Goal: Task Accomplishment & Management: Use online tool/utility

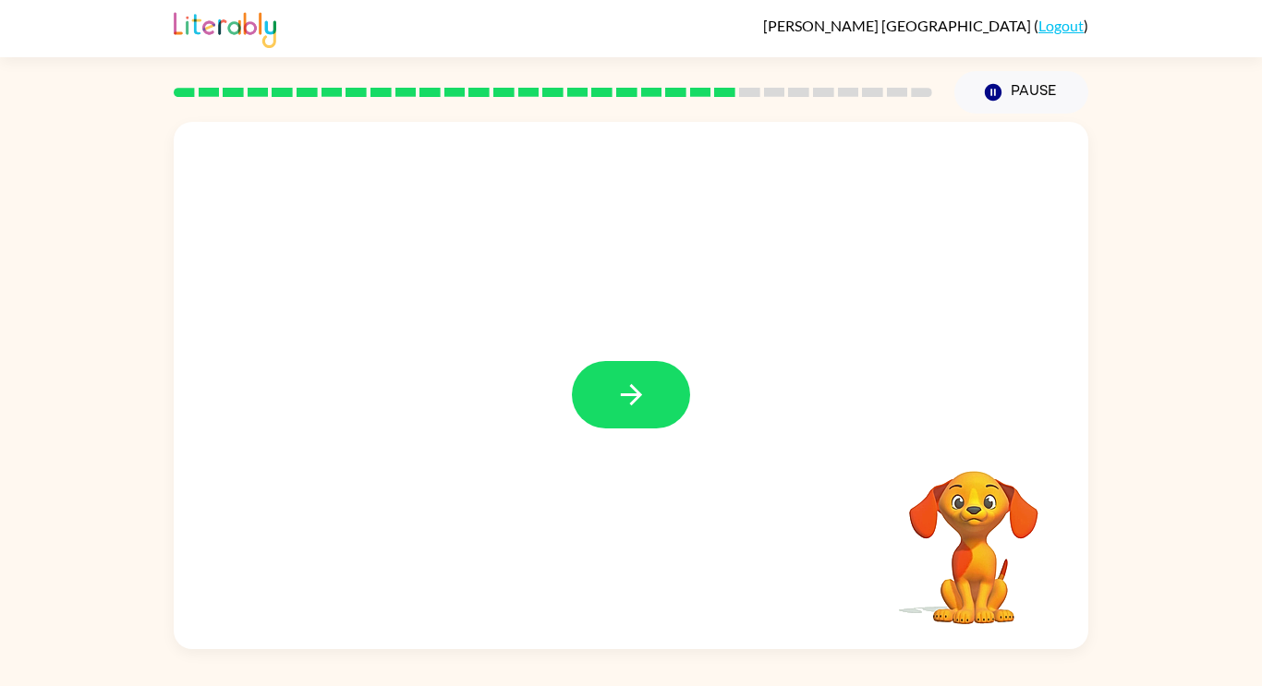
click at [607, 382] on div at bounding box center [631, 394] width 118 height 67
click at [619, 401] on icon "button" at bounding box center [631, 395] width 32 height 32
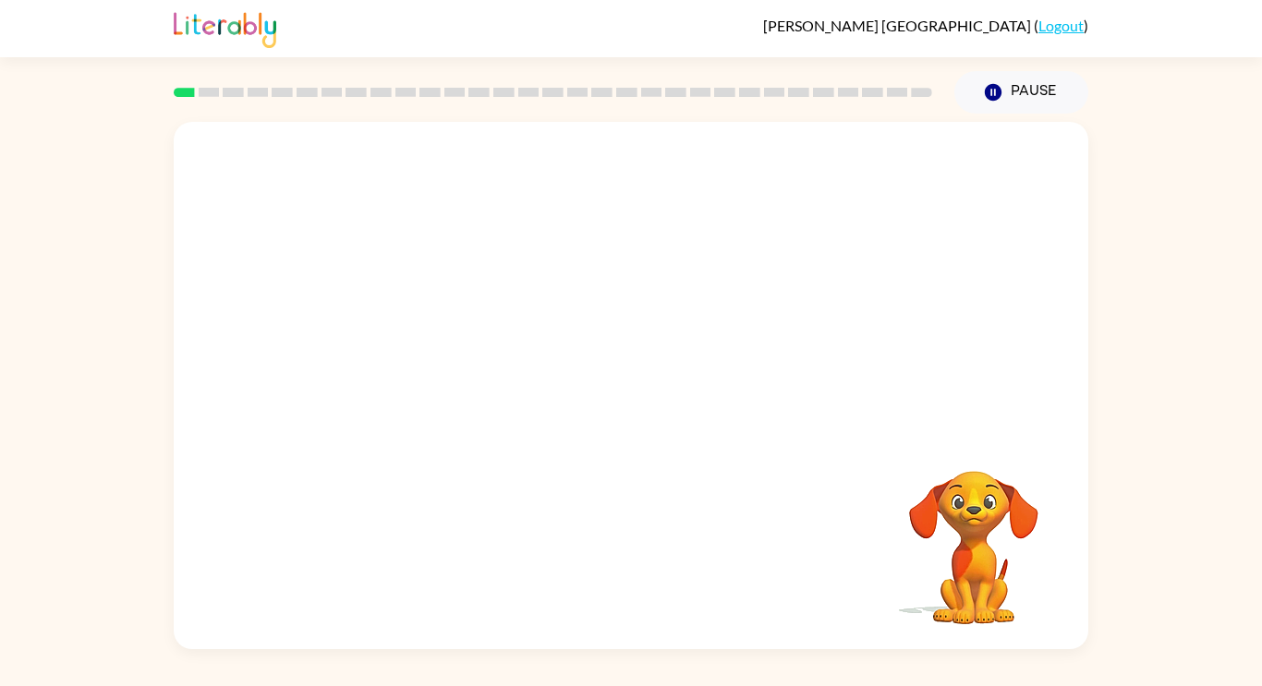
click at [872, 175] on video "Your browser must support playing .mp4 files to use Literably. Please try using…" at bounding box center [631, 277] width 914 height 310
click at [633, 397] on div at bounding box center [631, 394] width 118 height 67
click at [643, 423] on button "button" at bounding box center [631, 394] width 118 height 67
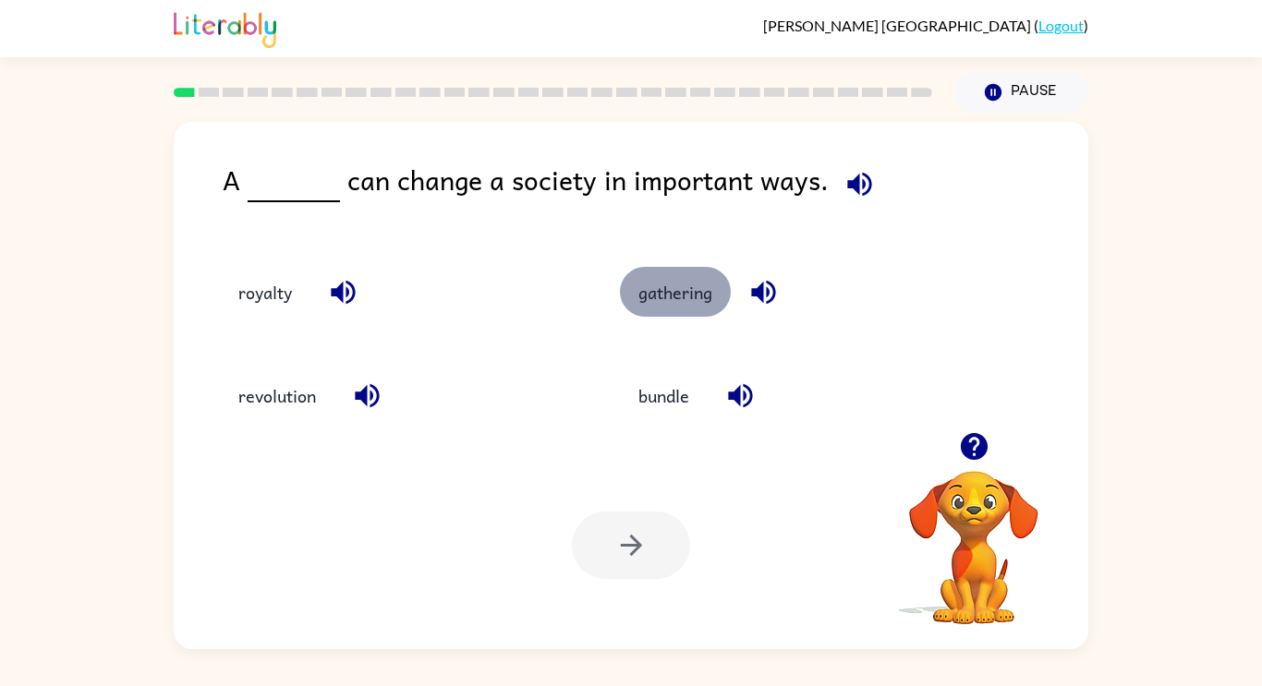
click at [661, 306] on button "gathering" at bounding box center [675, 292] width 111 height 50
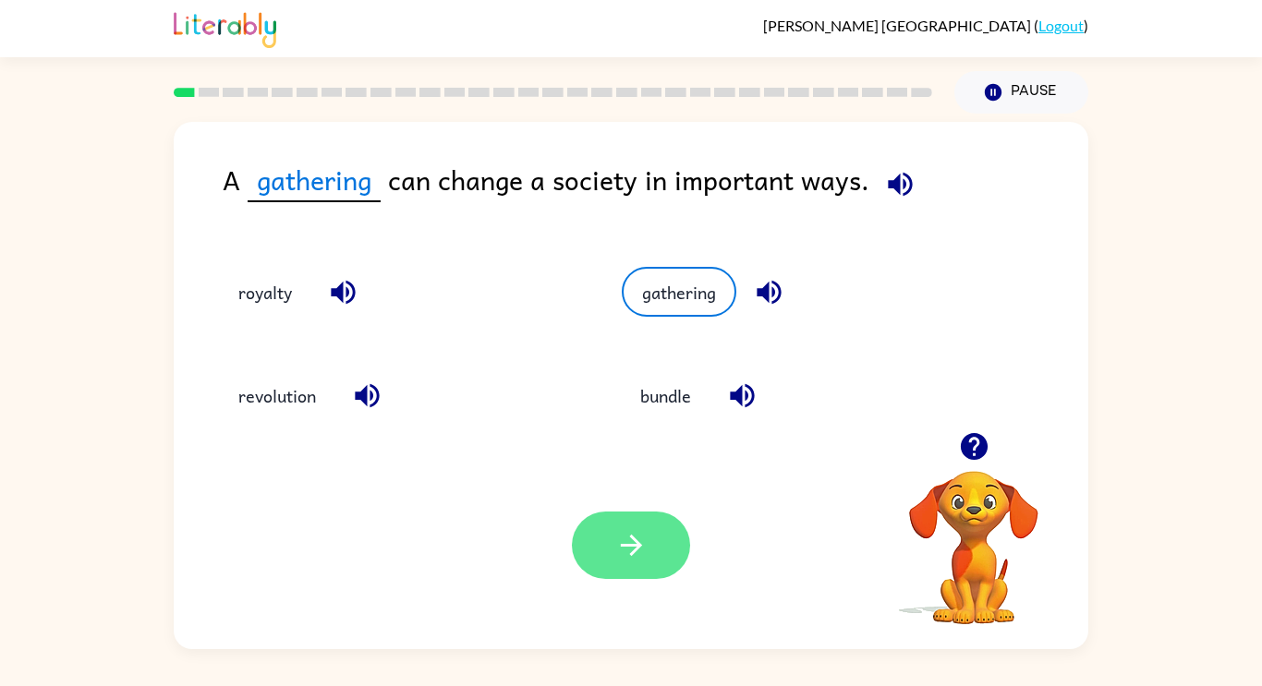
click at [646, 543] on icon "button" at bounding box center [631, 545] width 32 height 32
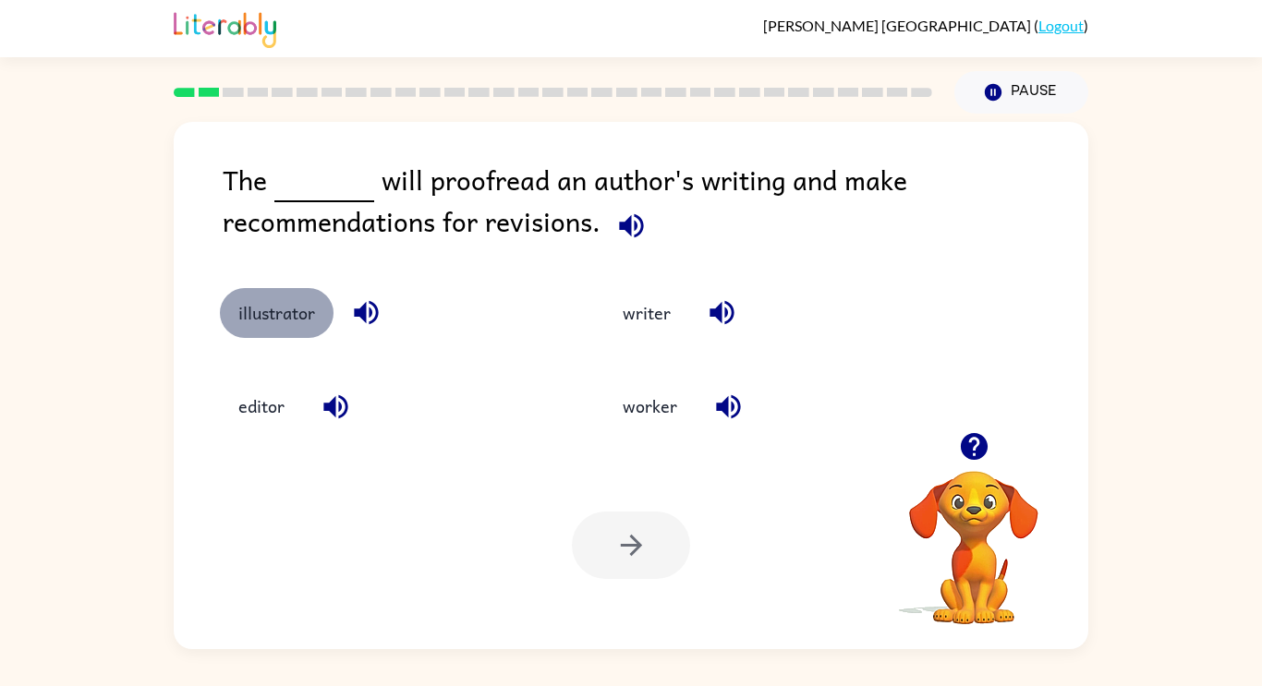
click at [308, 323] on button "illustrator" at bounding box center [277, 313] width 114 height 50
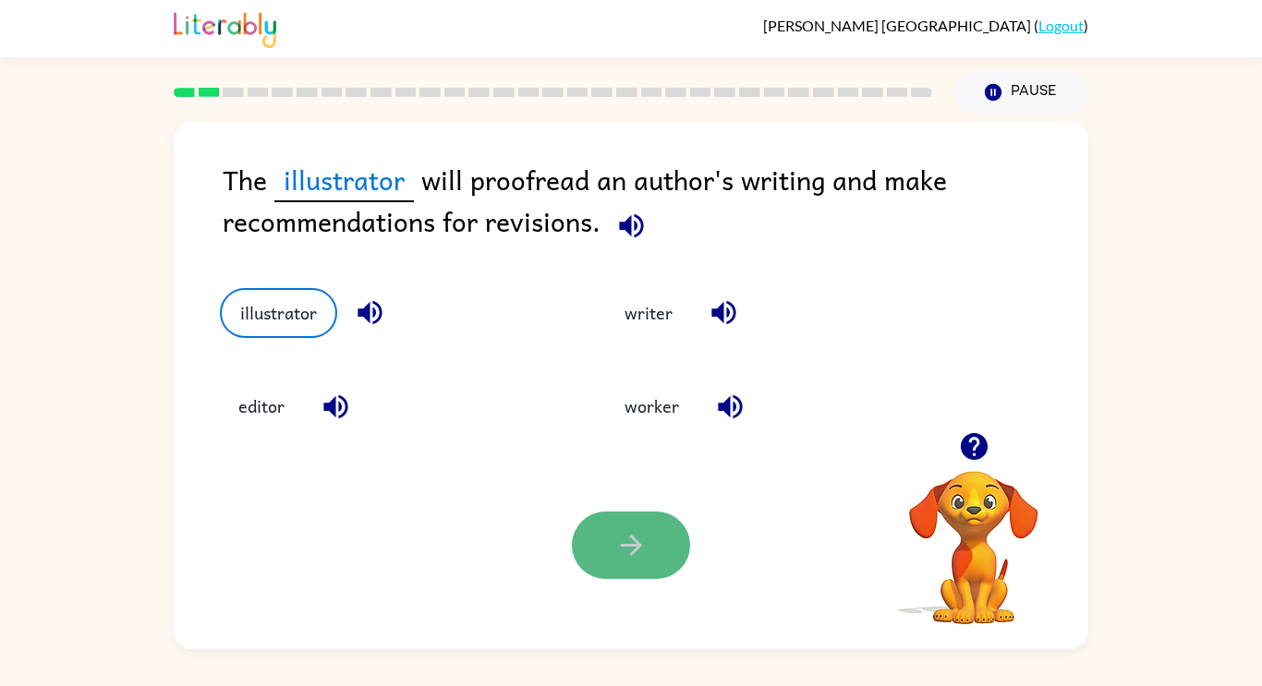
click at [649, 562] on button "button" at bounding box center [631, 545] width 118 height 67
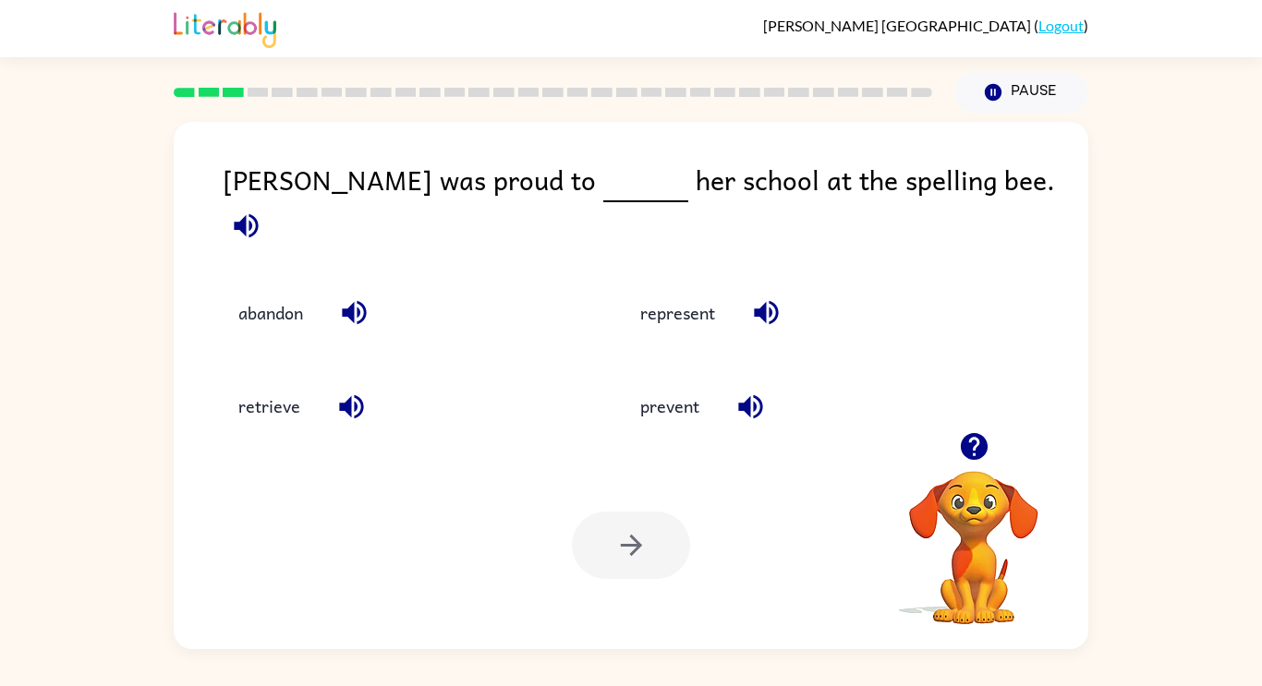
click at [576, 253] on div "abandon" at bounding box center [386, 299] width 402 height 93
click at [649, 295] on button "represent" at bounding box center [678, 313] width 112 height 50
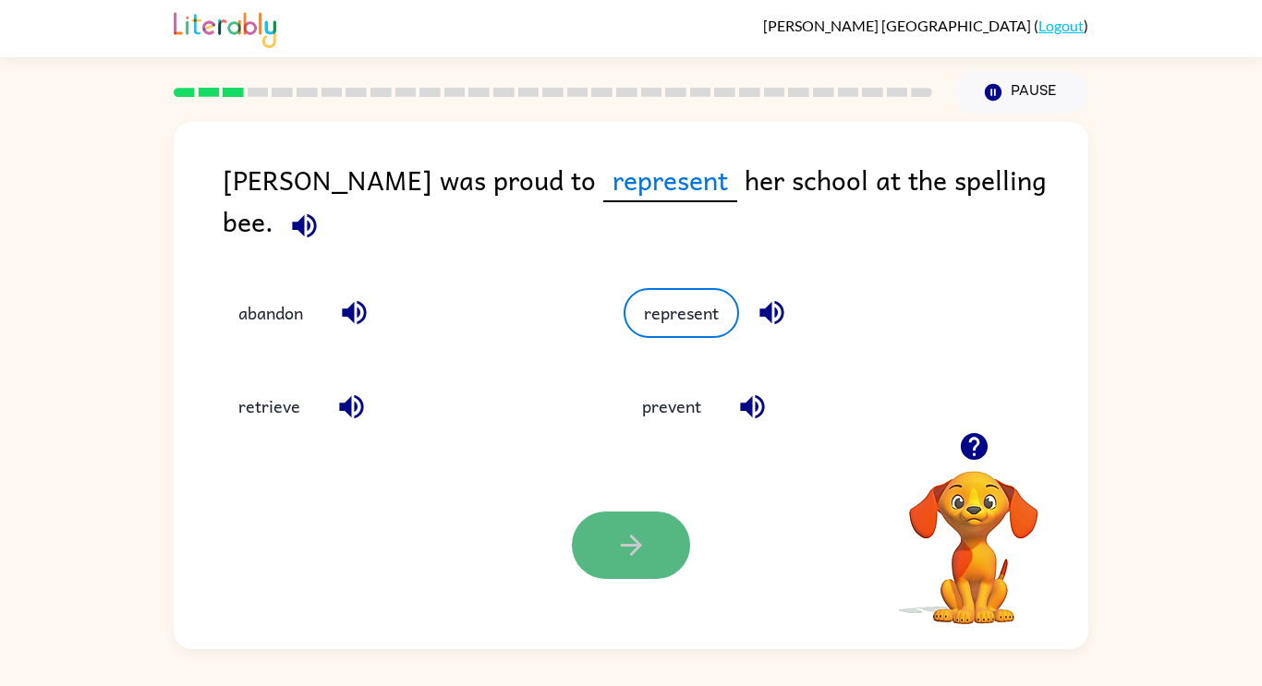
click at [627, 535] on icon "button" at bounding box center [631, 545] width 32 height 32
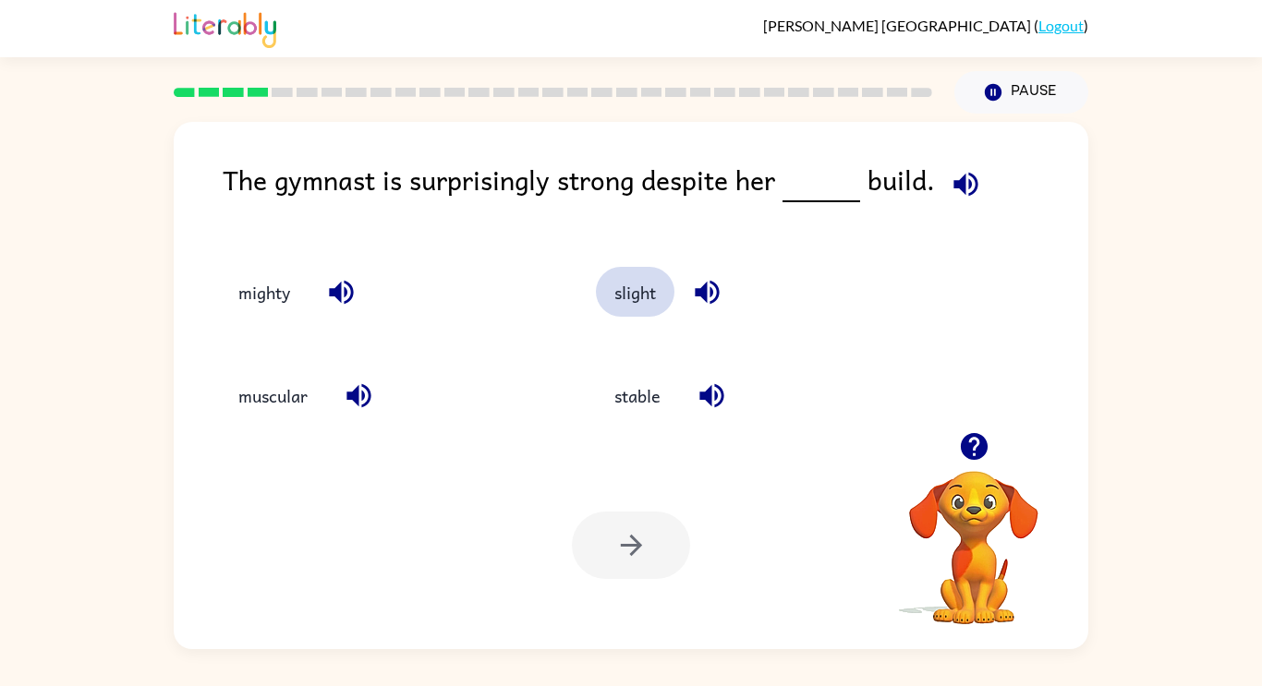
click at [645, 301] on button "slight" at bounding box center [635, 292] width 79 height 50
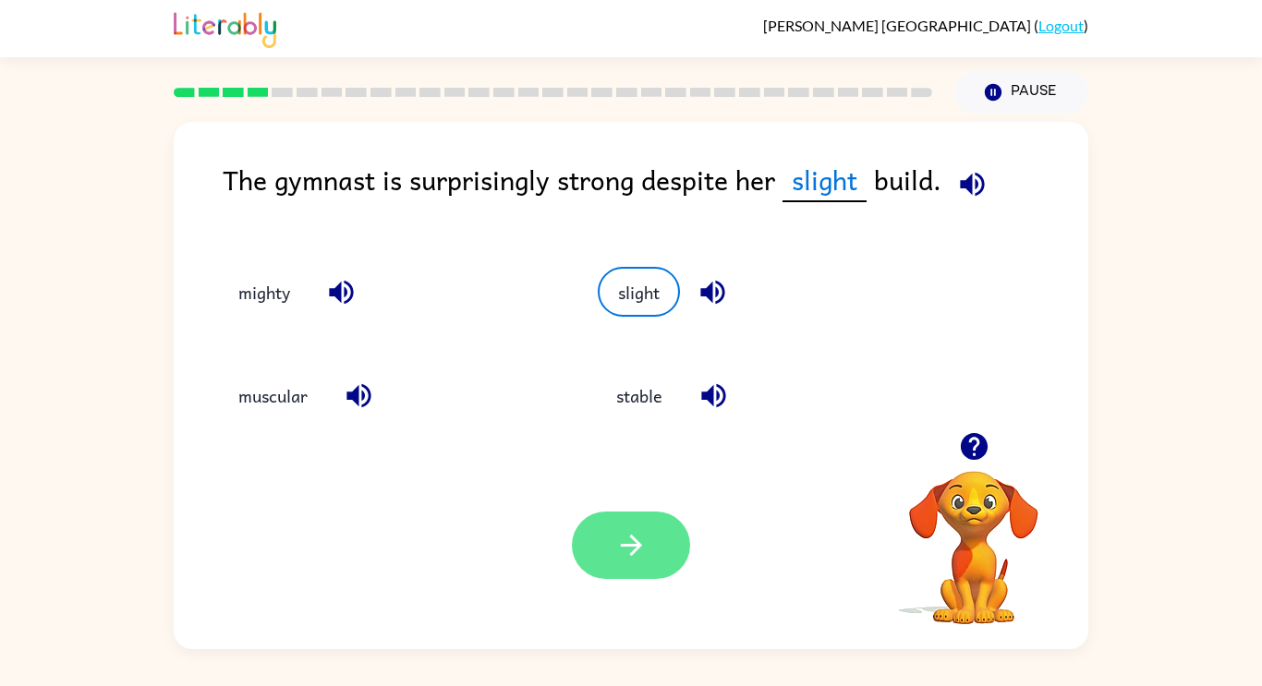
click at [649, 558] on button "button" at bounding box center [631, 545] width 118 height 67
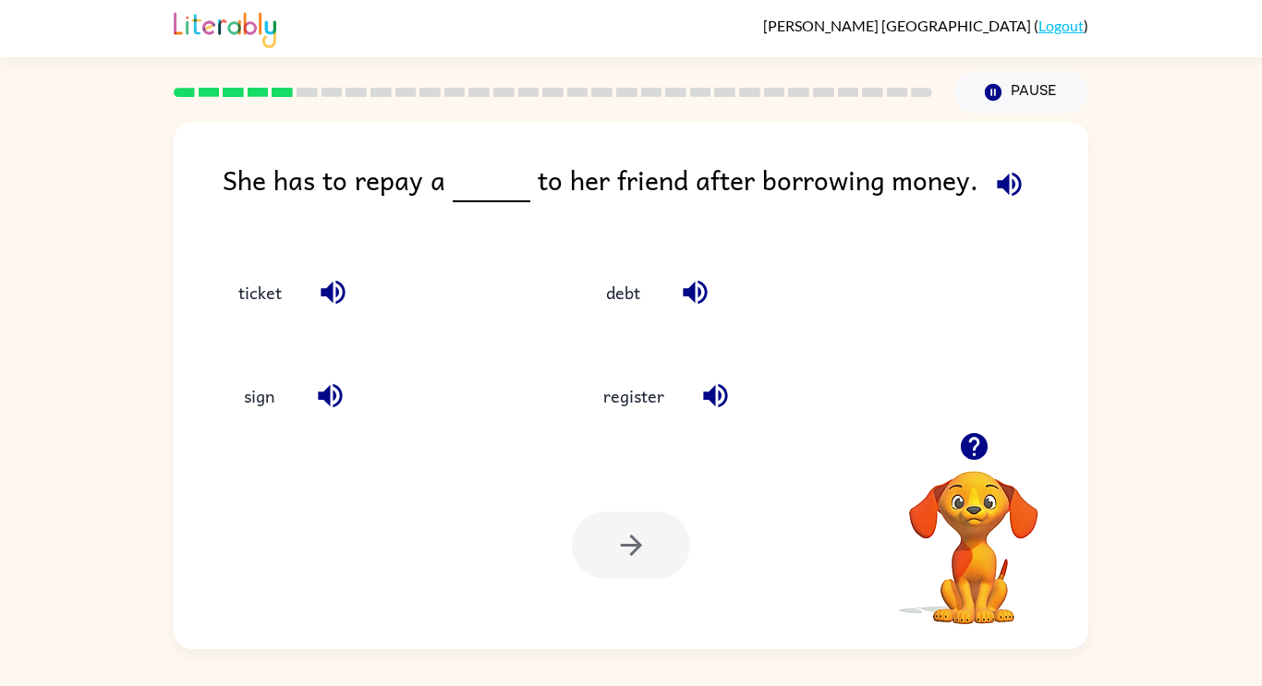
click at [613, 320] on div "debt" at bounding box center [732, 283] width 365 height 103
click at [623, 290] on button "debt" at bounding box center [624, 292] width 78 height 50
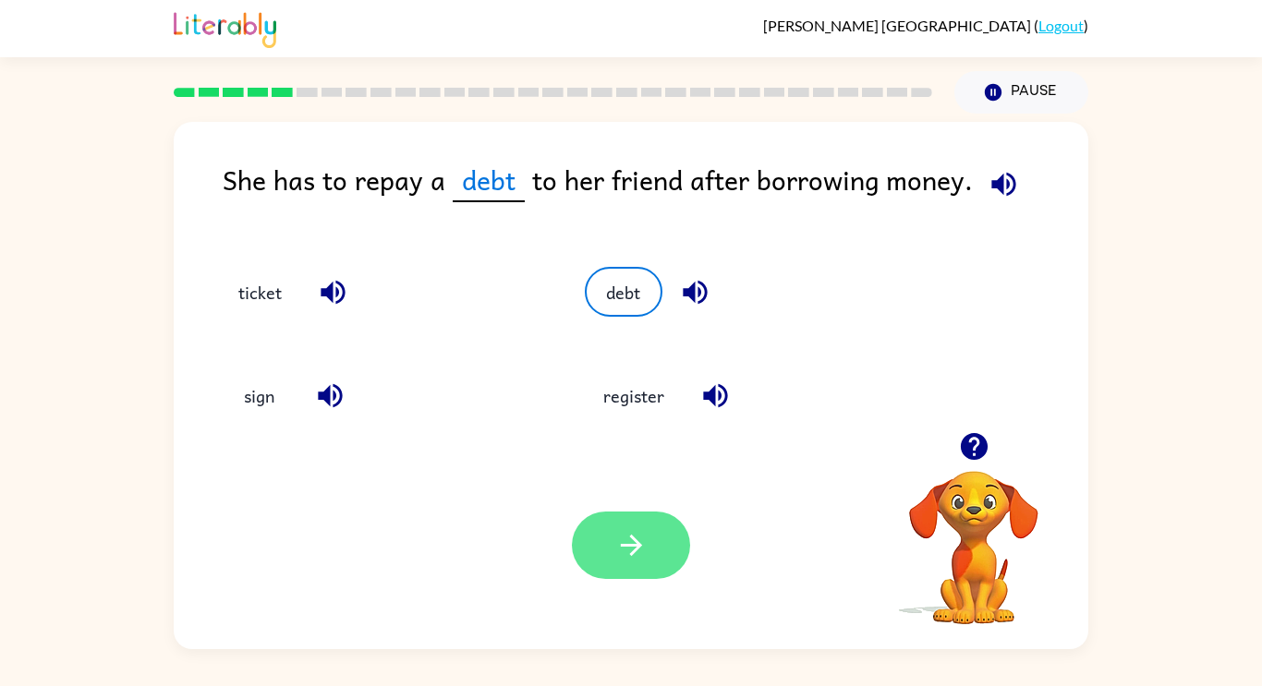
click at [627, 557] on icon "button" at bounding box center [631, 545] width 32 height 32
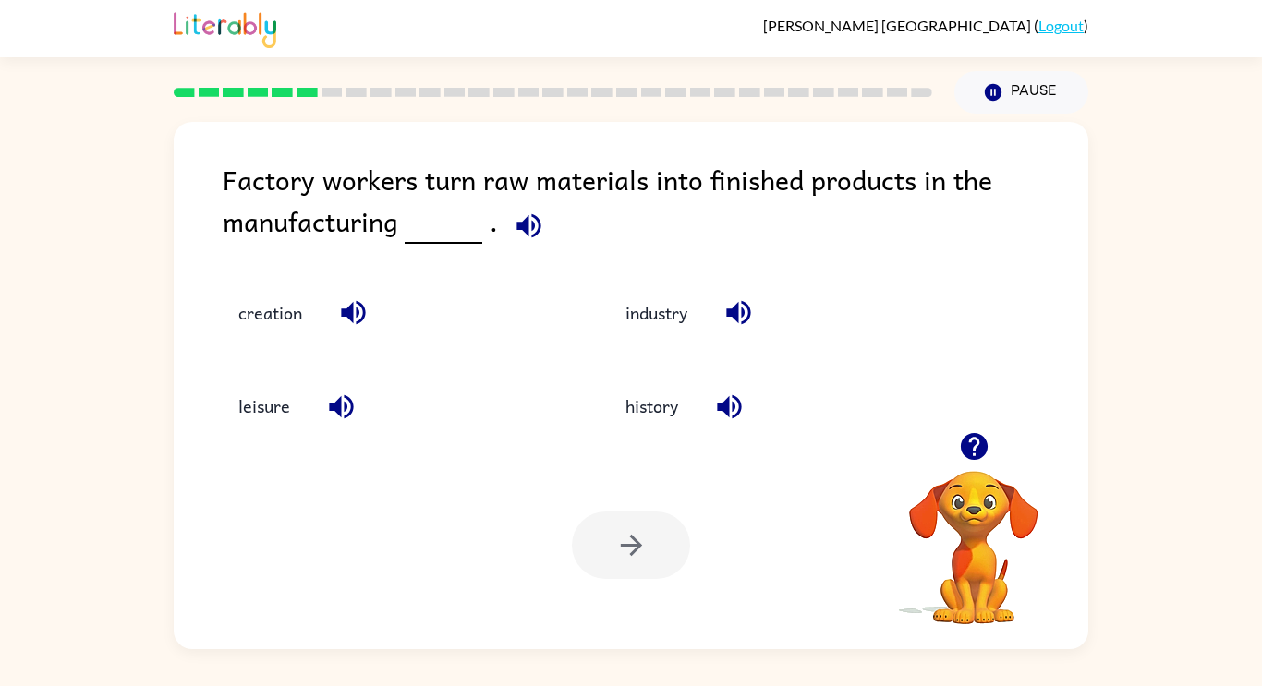
click at [513, 219] on icon "button" at bounding box center [529, 226] width 32 height 32
click at [272, 316] on button "creation" at bounding box center [270, 313] width 101 height 50
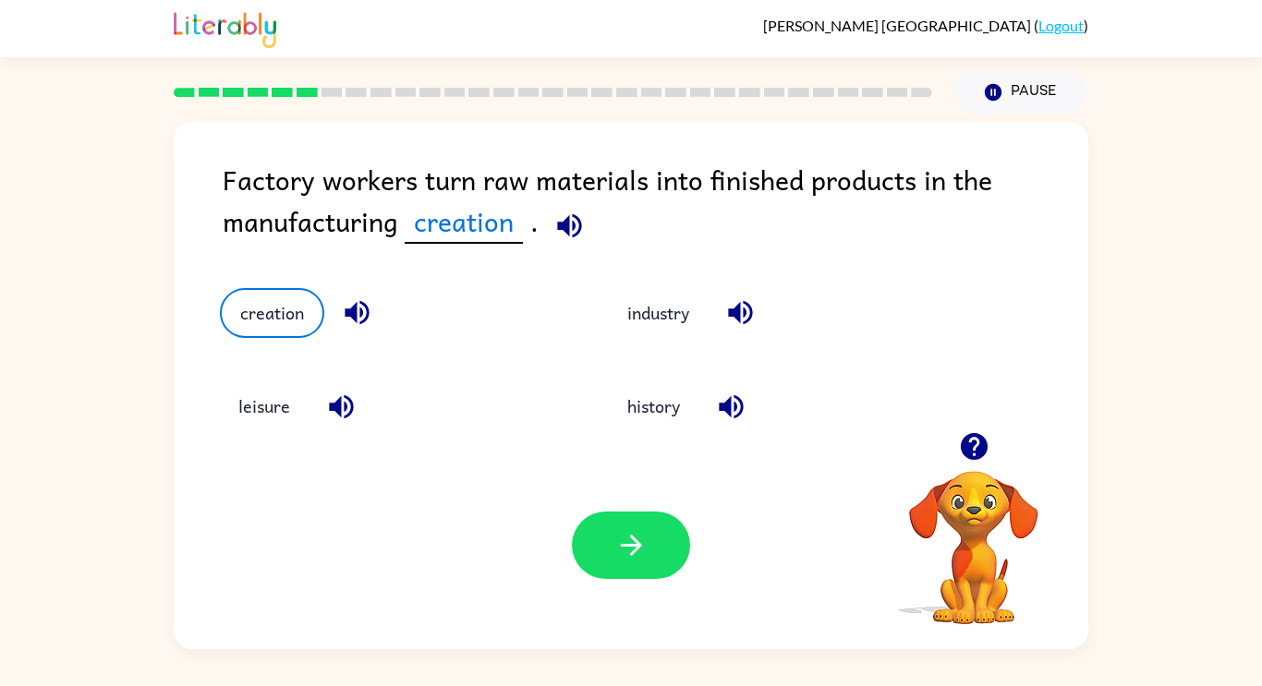
click at [595, 475] on div "Your browser must support playing .mp4 files to use Literably. Please try using…" at bounding box center [631, 545] width 914 height 208
click at [623, 536] on icon "button" at bounding box center [631, 545] width 32 height 32
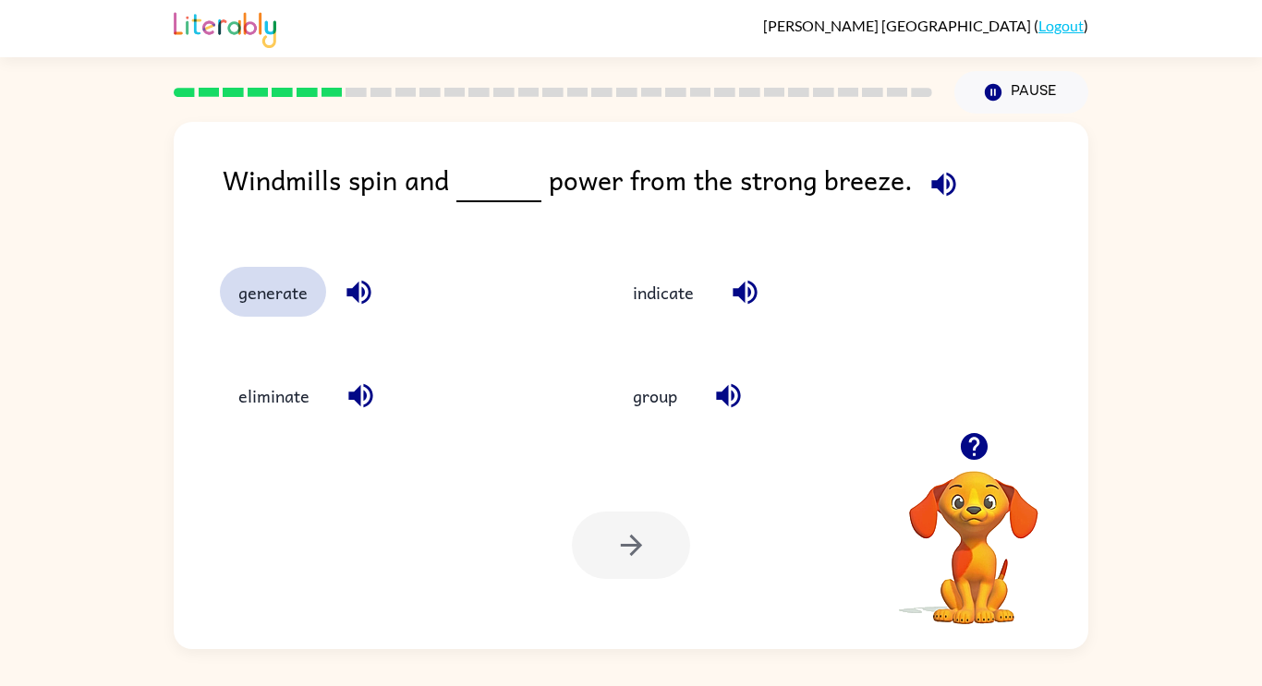
click at [262, 289] on button "generate" at bounding box center [273, 292] width 106 height 50
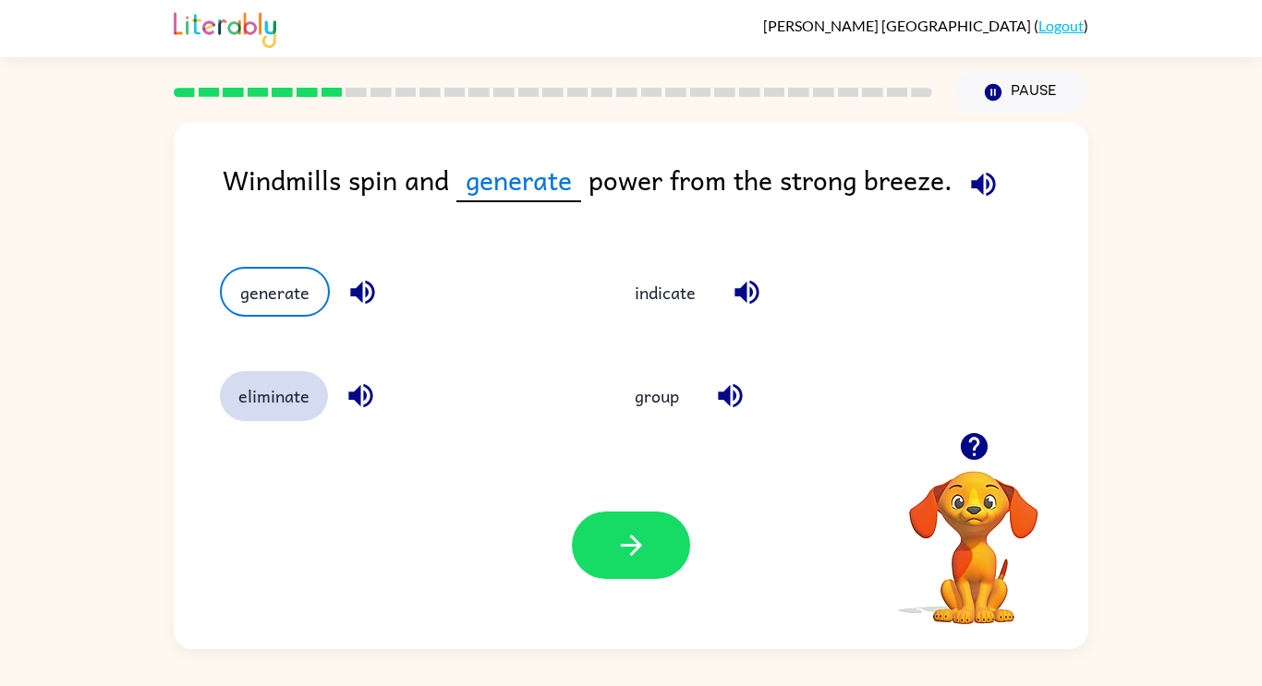
click at [292, 409] on button "eliminate" at bounding box center [274, 396] width 108 height 50
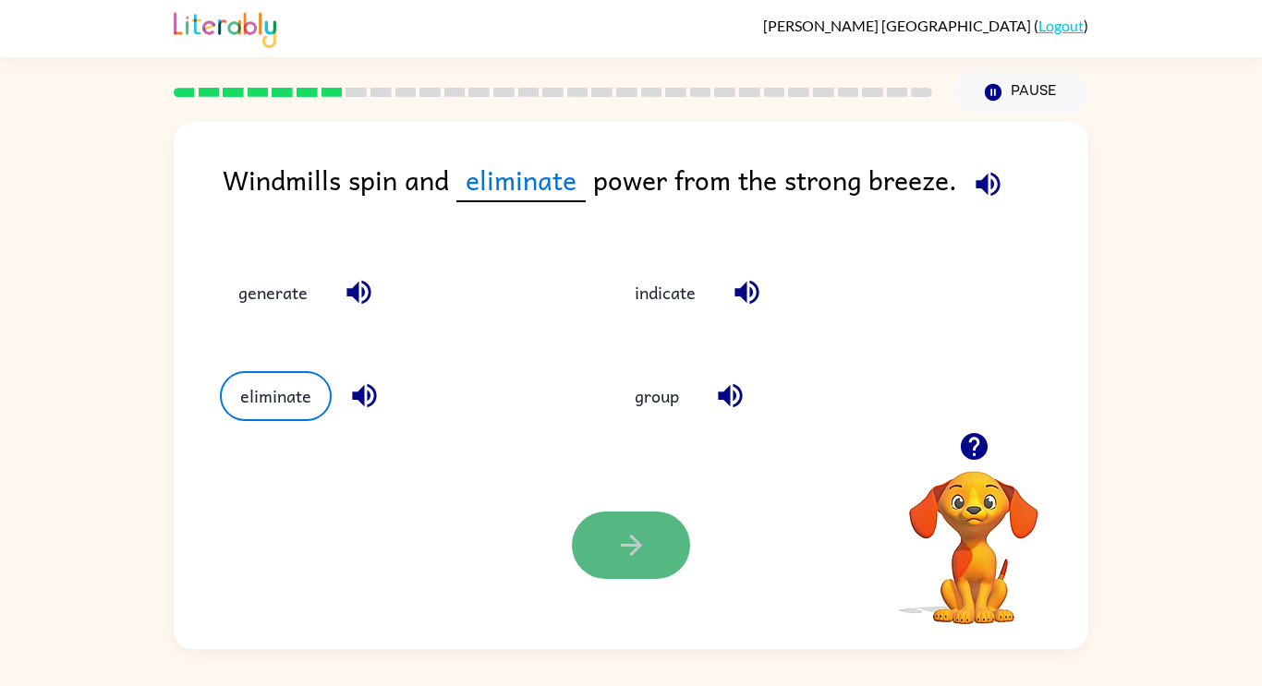
click at [610, 534] on button "button" at bounding box center [631, 545] width 118 height 67
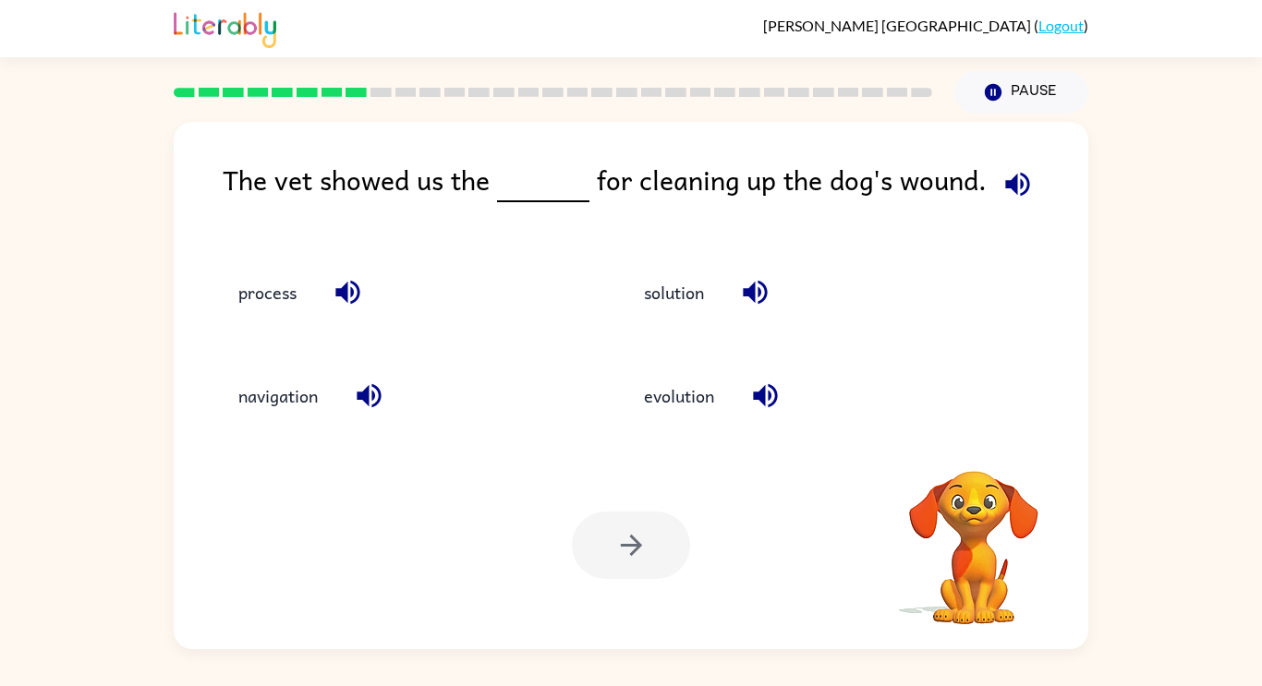
click at [477, 369] on div "navigation" at bounding box center [387, 387] width 405 height 103
click at [290, 297] on button "process" at bounding box center [267, 292] width 95 height 50
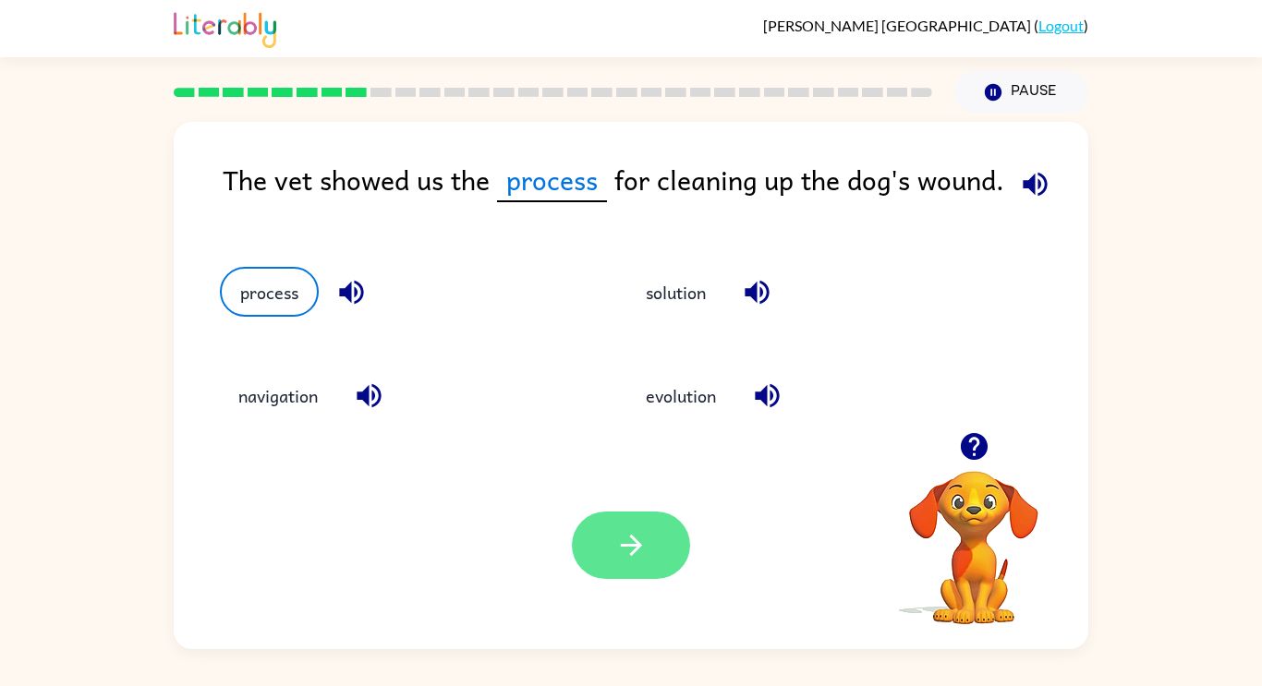
click at [645, 551] on icon "button" at bounding box center [631, 545] width 32 height 32
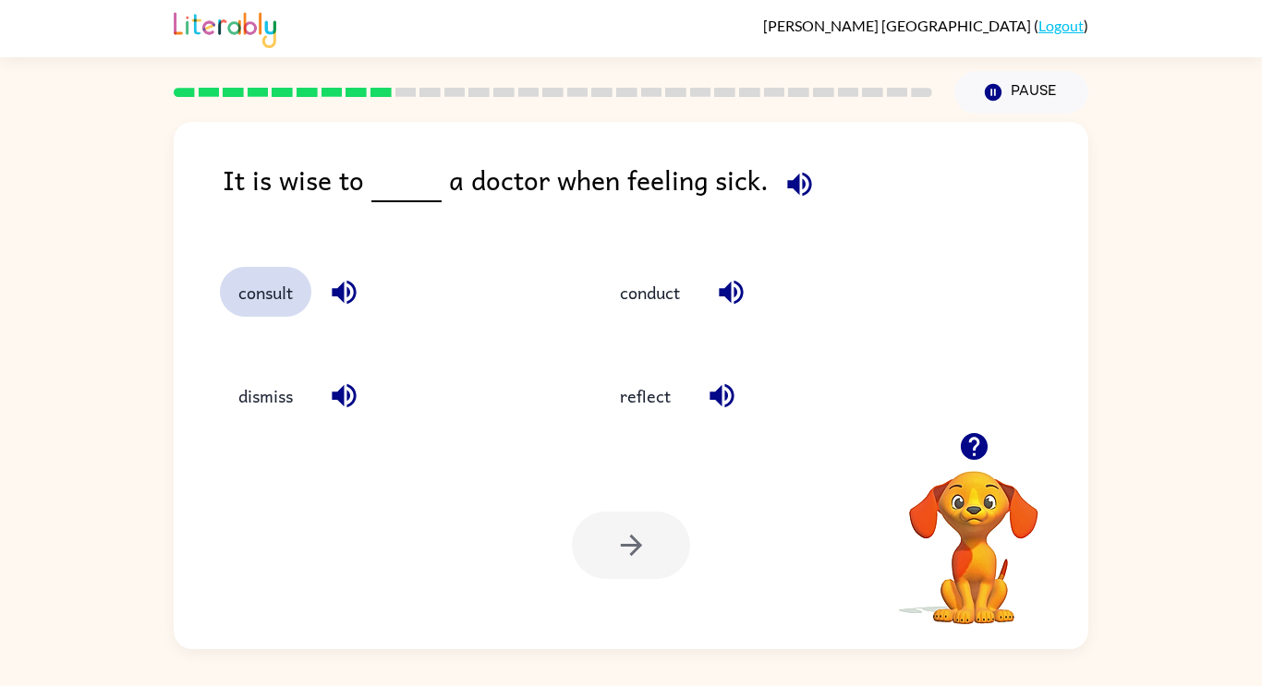
click at [287, 295] on button "consult" at bounding box center [265, 292] width 91 height 50
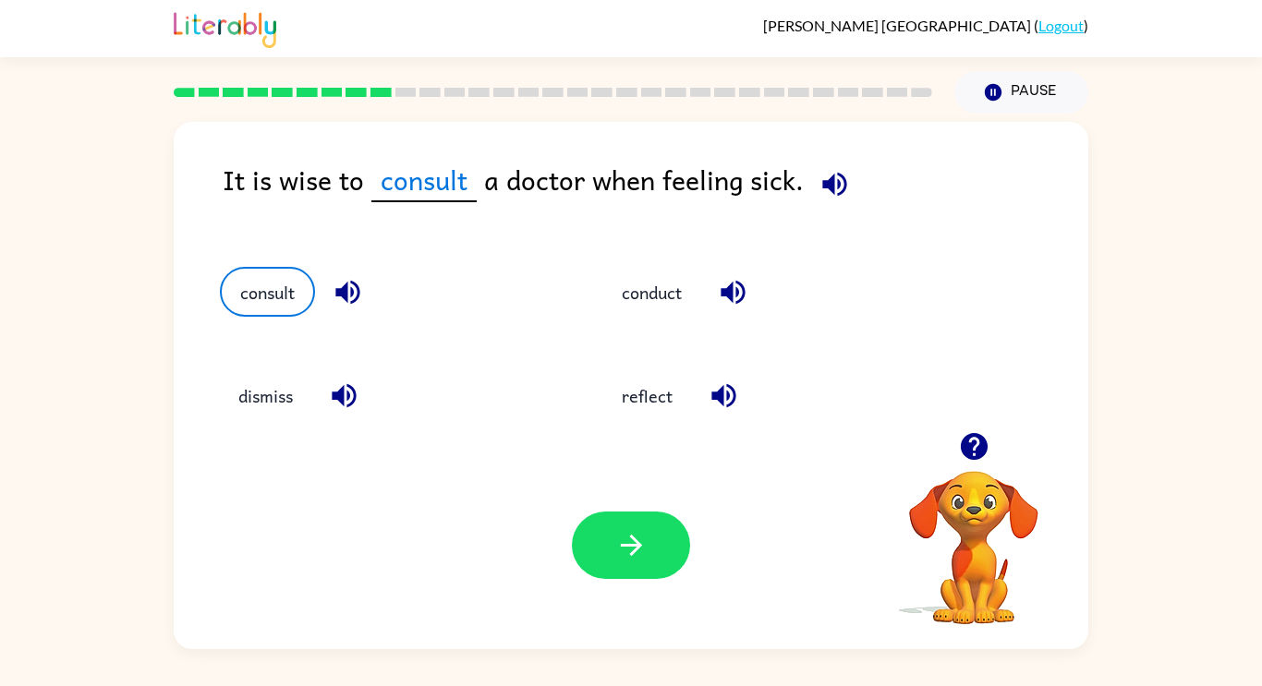
click at [607, 583] on div "Your browser must support playing .mp4 files to use Literably. Please try using…" at bounding box center [631, 545] width 914 height 208
click at [614, 562] on button "button" at bounding box center [631, 545] width 118 height 67
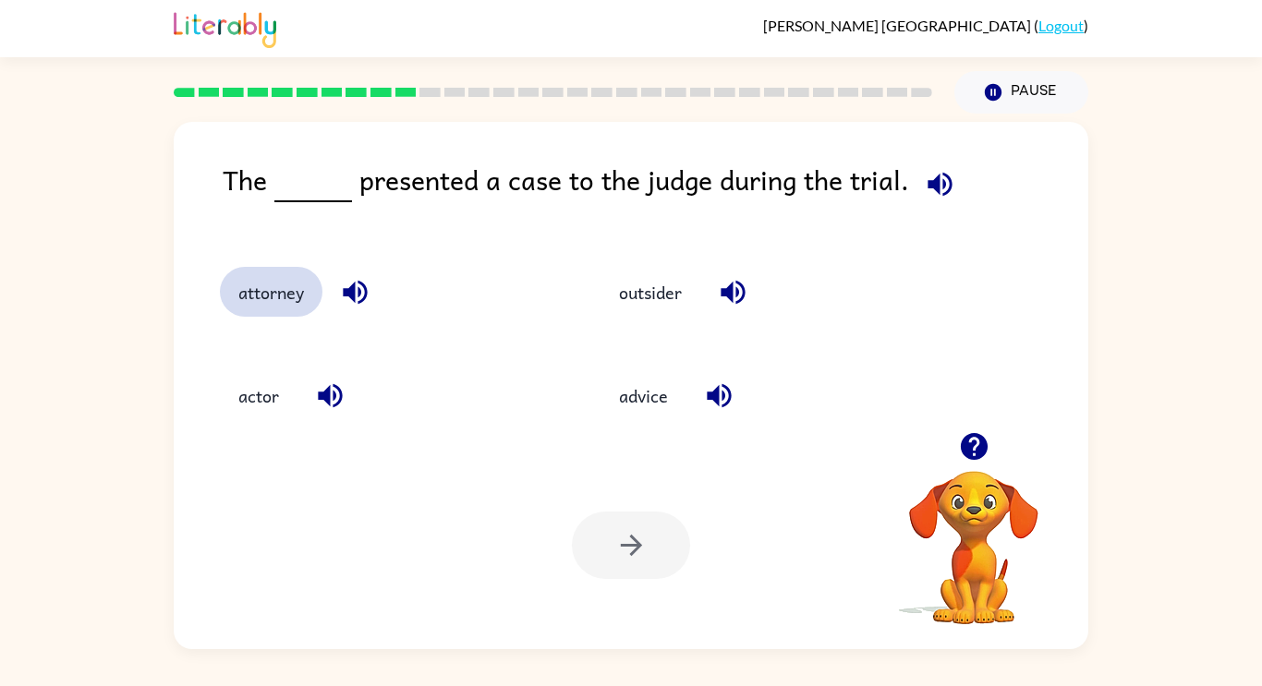
click at [260, 304] on button "attorney" at bounding box center [271, 292] width 103 height 50
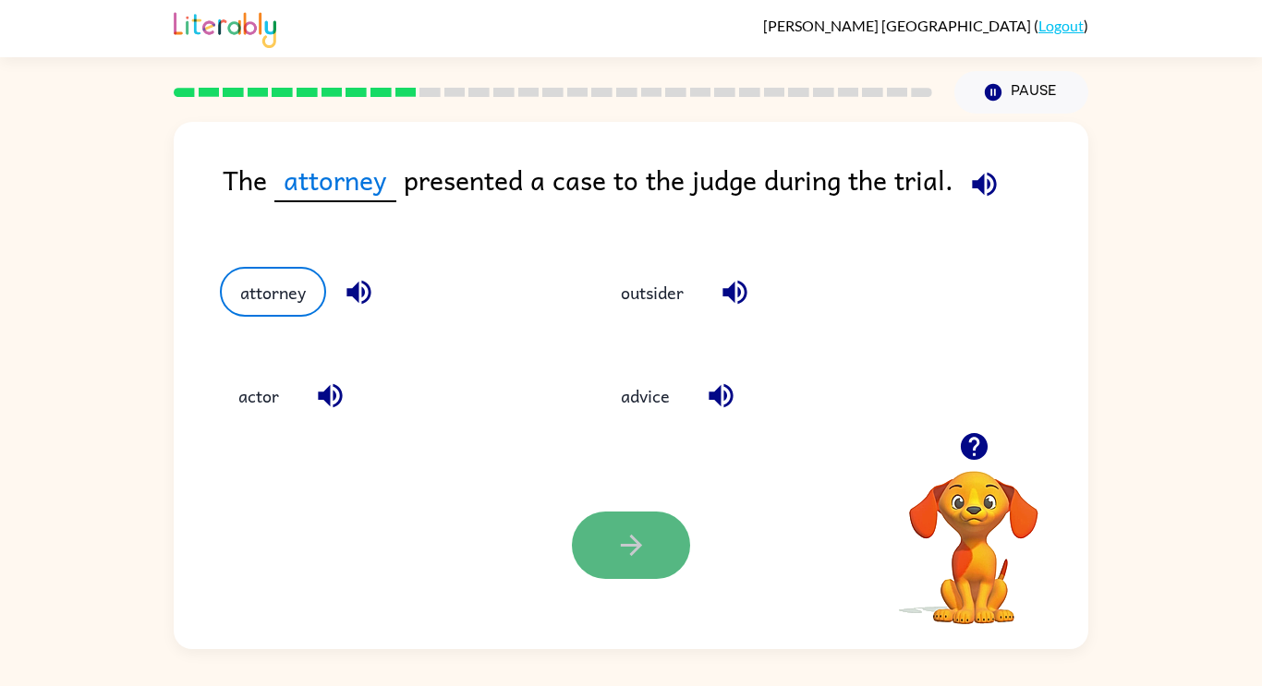
click at [619, 570] on button "button" at bounding box center [631, 545] width 118 height 67
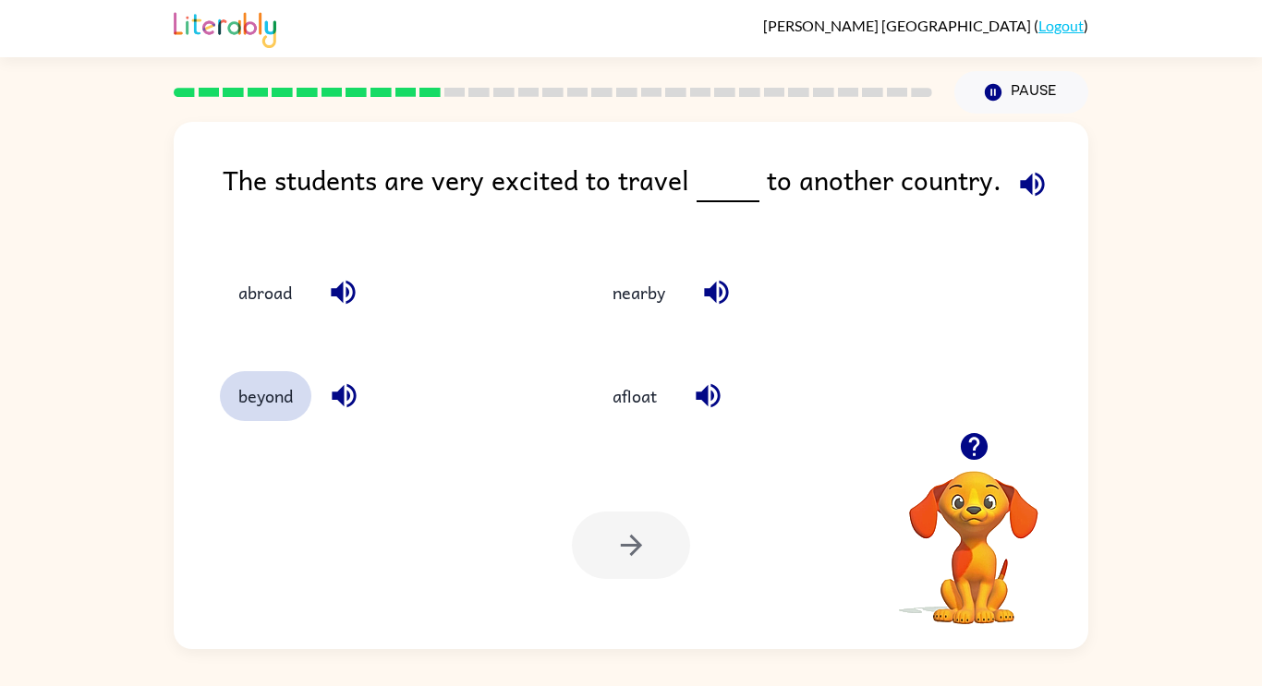
click at [291, 388] on button "beyond" at bounding box center [265, 396] width 91 height 50
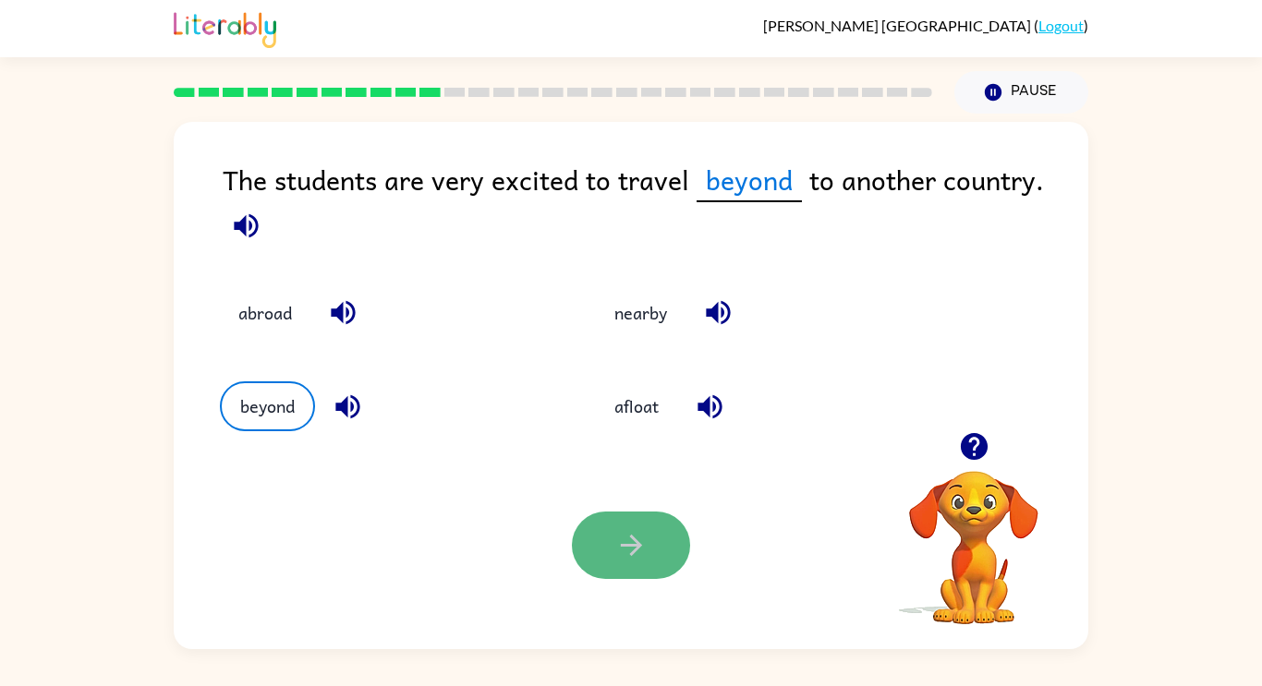
click at [630, 573] on button "button" at bounding box center [631, 545] width 118 height 67
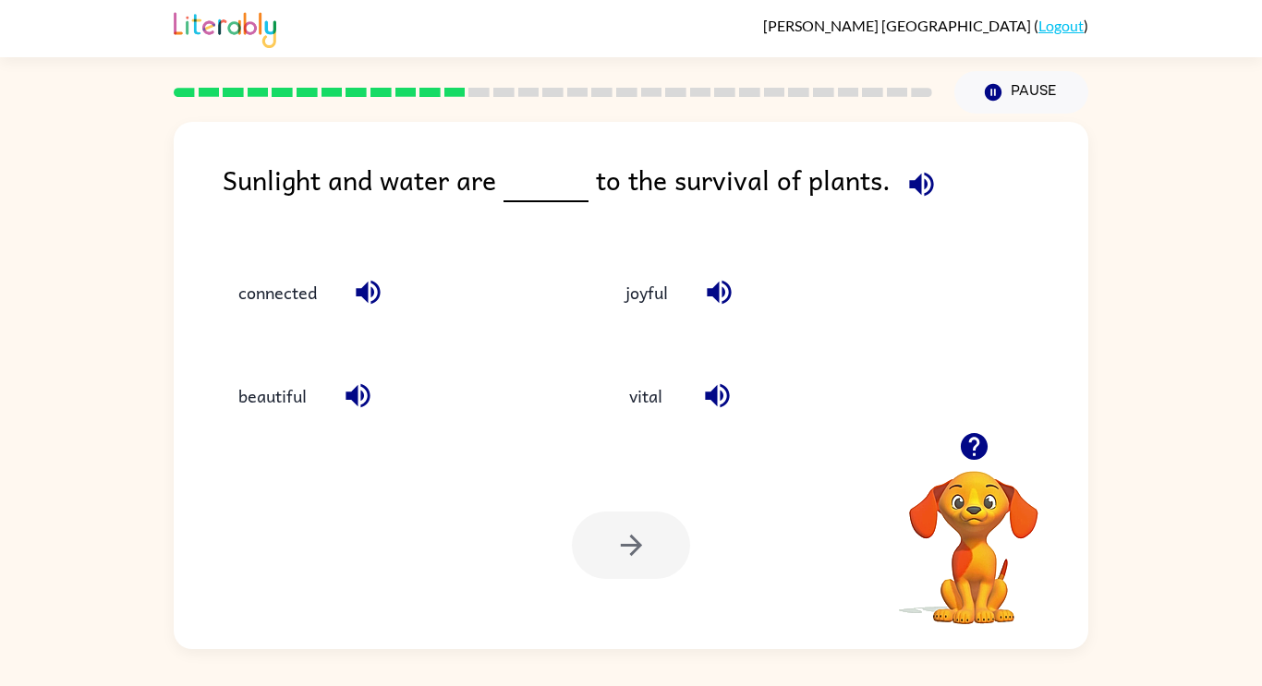
click at [630, 573] on div at bounding box center [631, 545] width 118 height 67
click at [285, 296] on button "connected" at bounding box center [277, 292] width 115 height 50
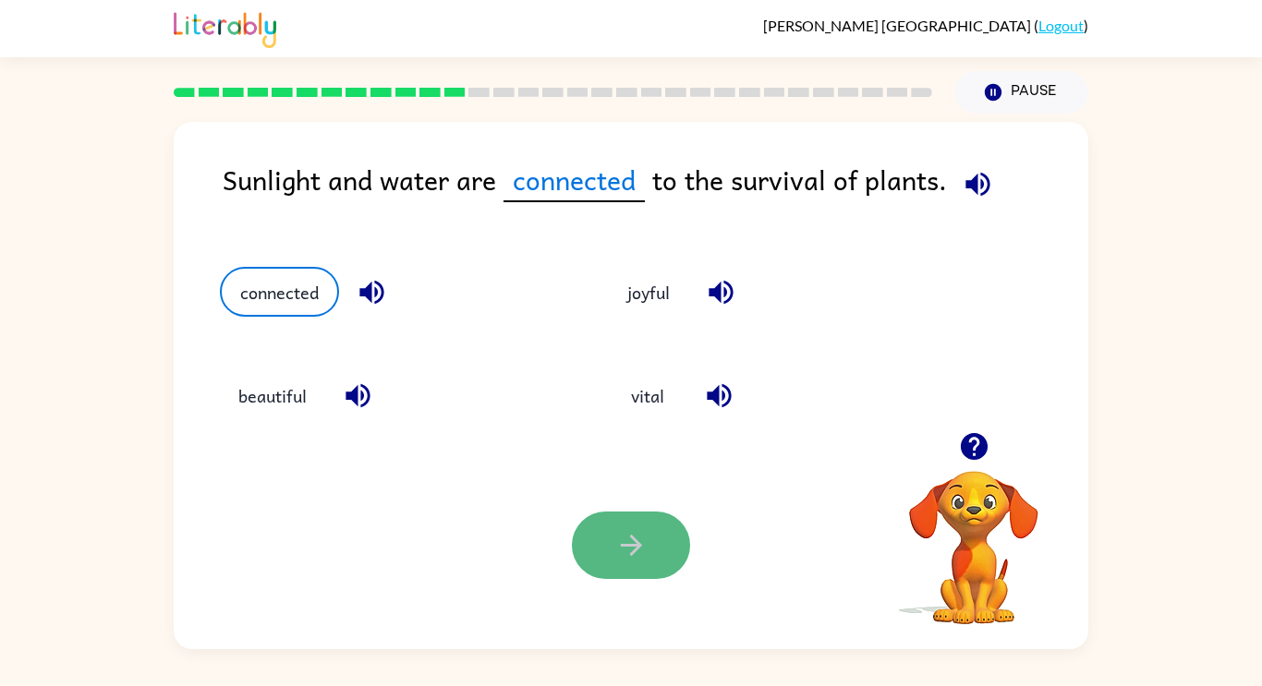
click at [657, 552] on button "button" at bounding box center [631, 545] width 118 height 67
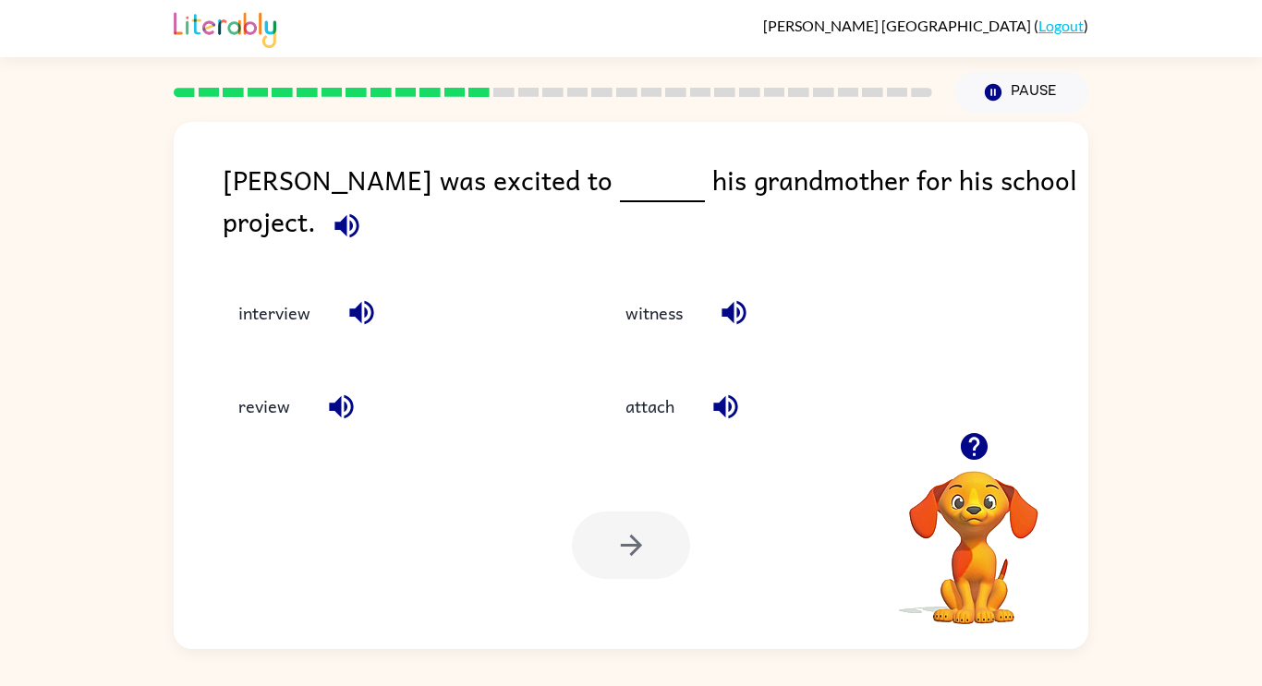
click at [657, 552] on div at bounding box center [631, 545] width 118 height 67
click at [656, 405] on button "attach" at bounding box center [650, 406] width 86 height 50
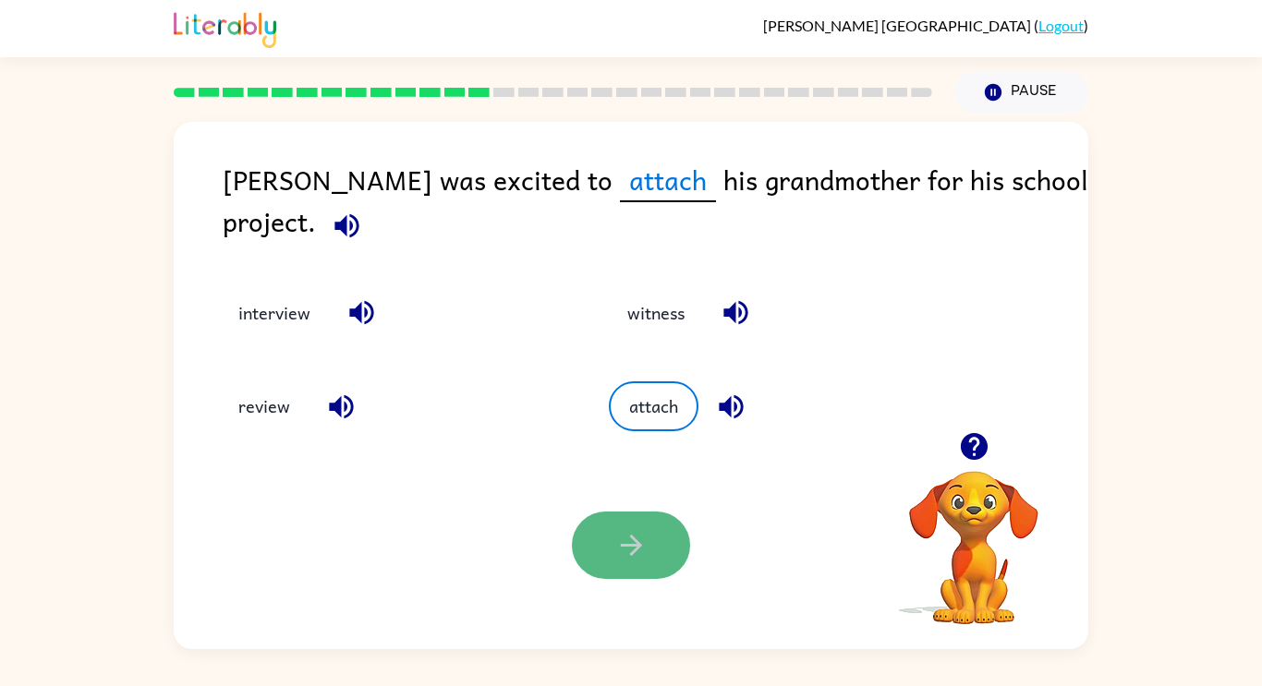
click at [644, 545] on icon "button" at bounding box center [631, 545] width 32 height 32
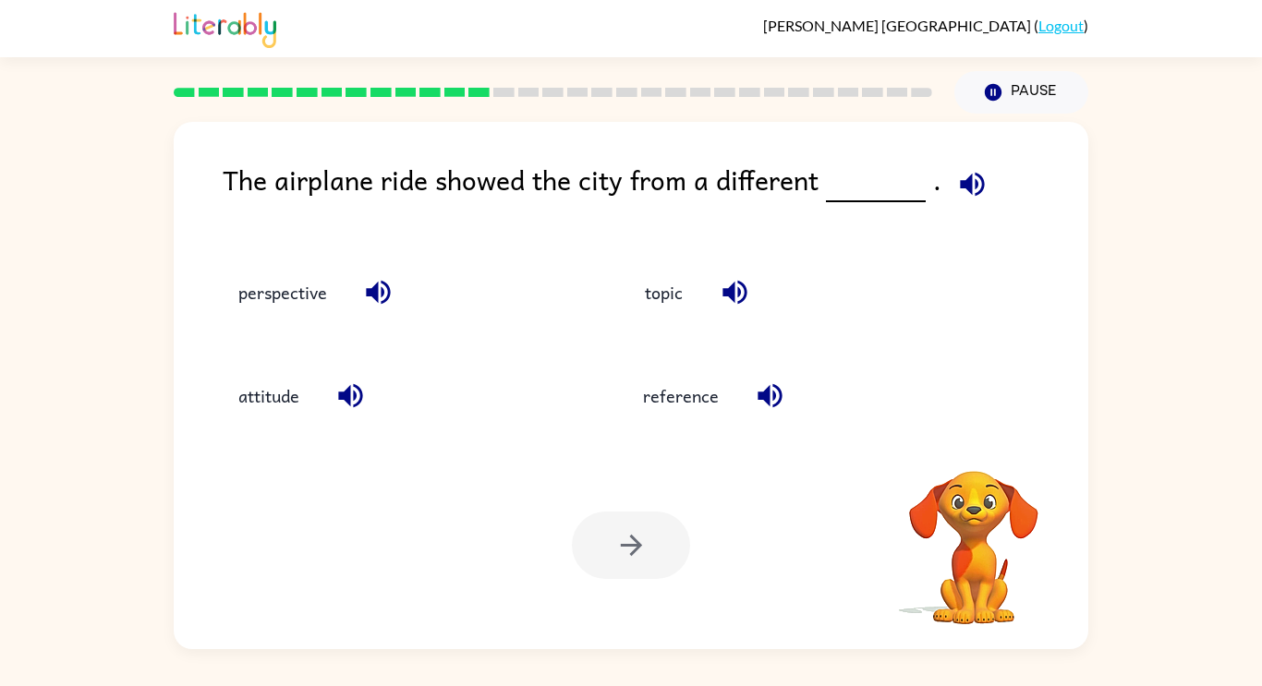
click at [638, 558] on div at bounding box center [631, 545] width 118 height 67
click at [245, 280] on button "perspective" at bounding box center [283, 292] width 126 height 50
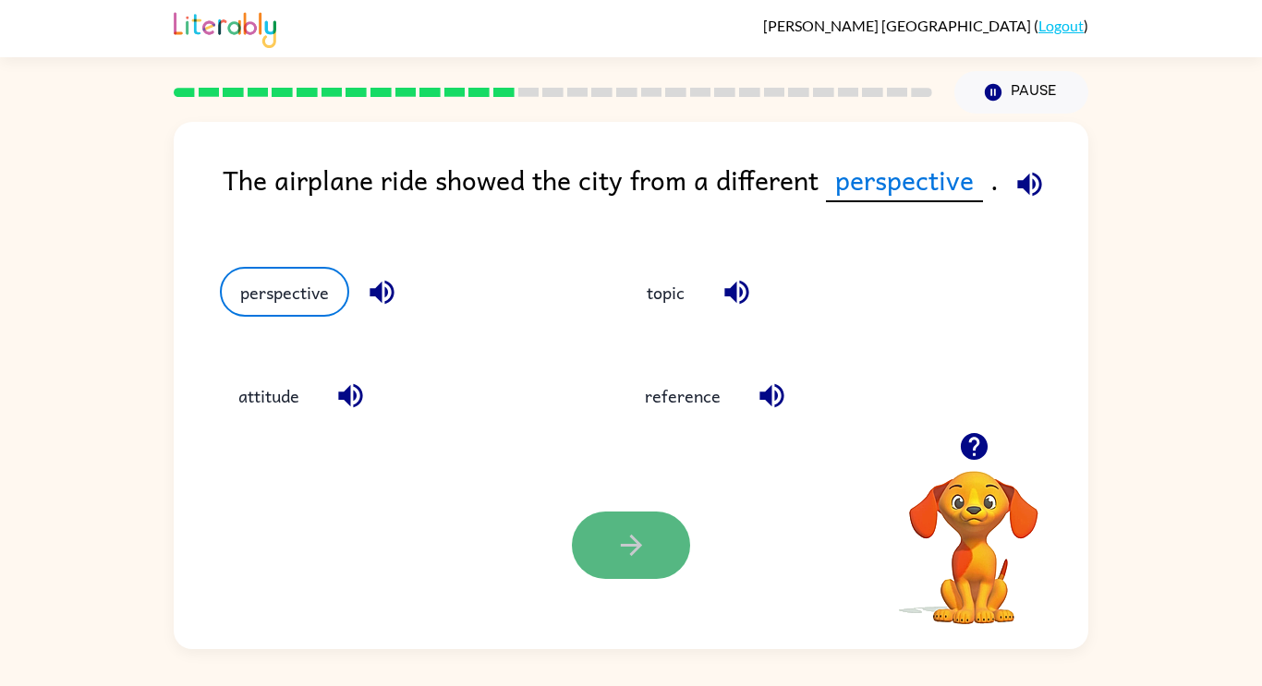
click at [656, 535] on button "button" at bounding box center [631, 545] width 118 height 67
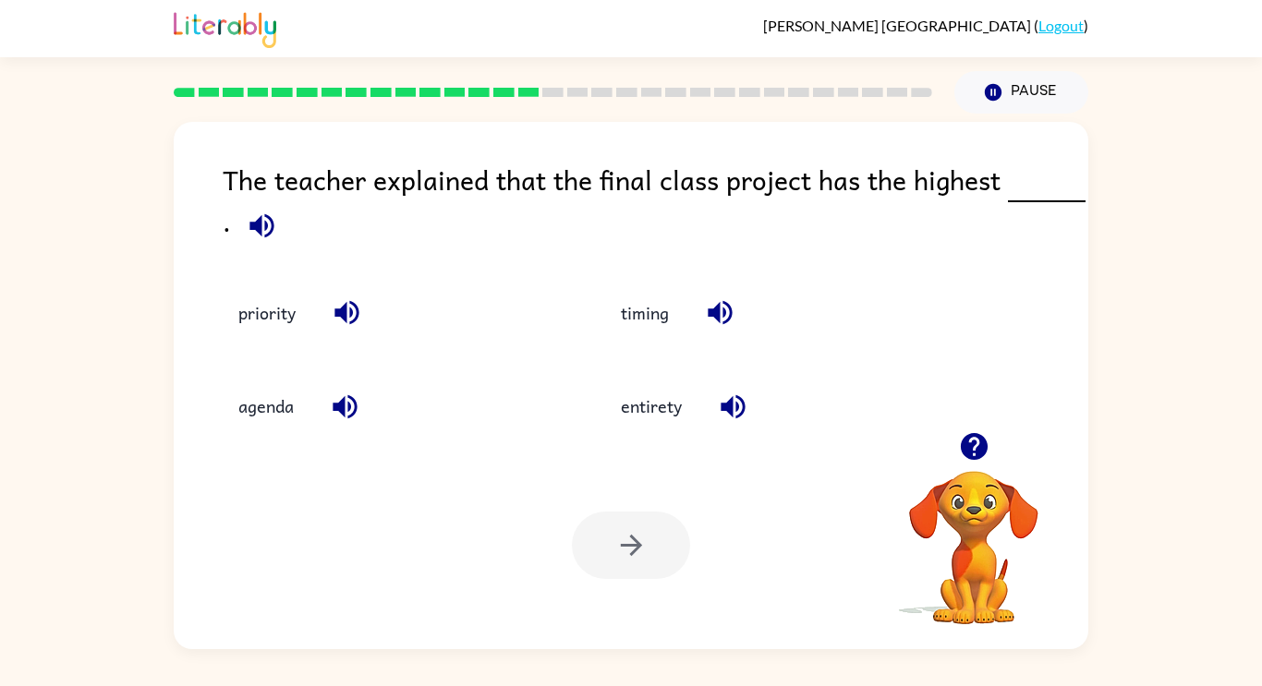
click at [656, 535] on div at bounding box center [631, 545] width 118 height 67
click at [610, 311] on button "timing" at bounding box center [644, 313] width 85 height 50
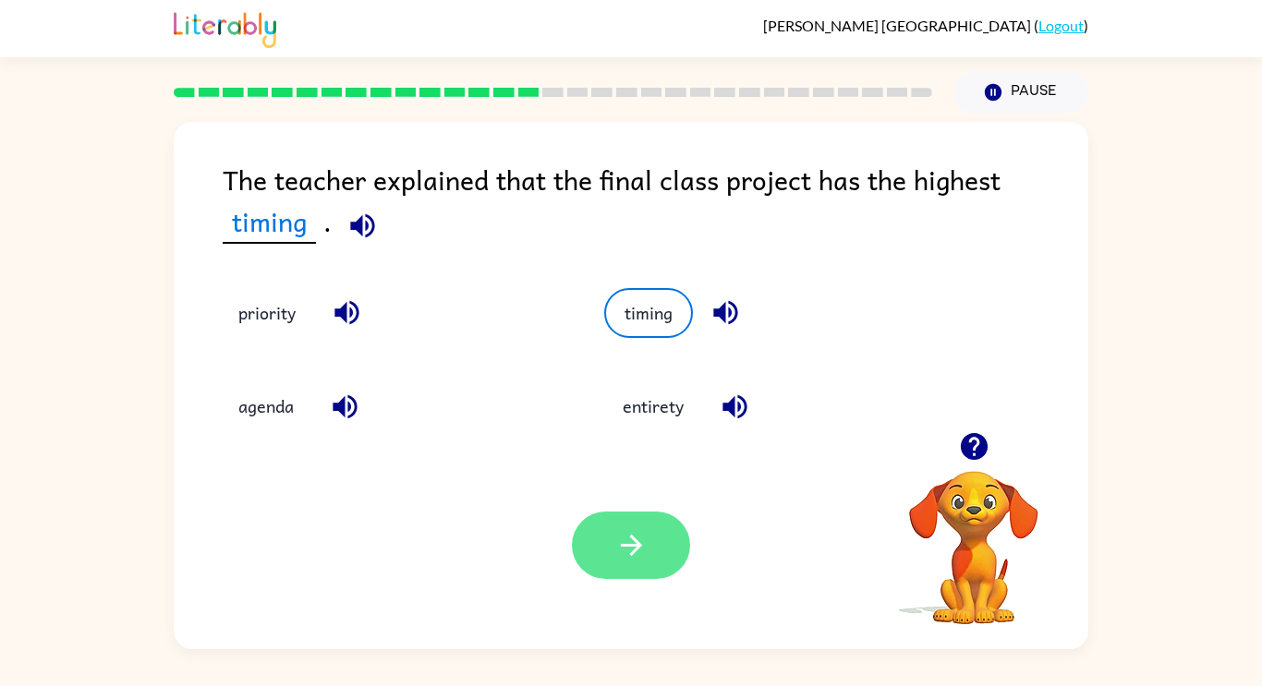
click at [670, 559] on button "button" at bounding box center [631, 545] width 118 height 67
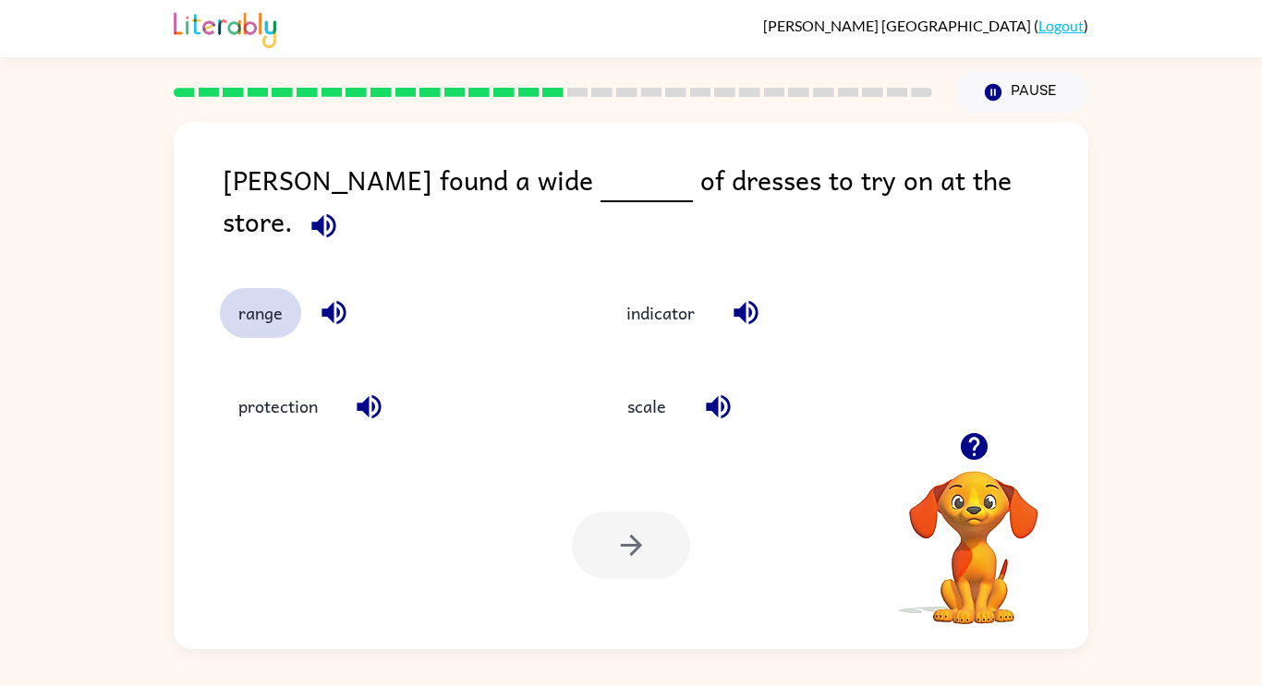
click at [265, 288] on button "range" at bounding box center [260, 313] width 81 height 50
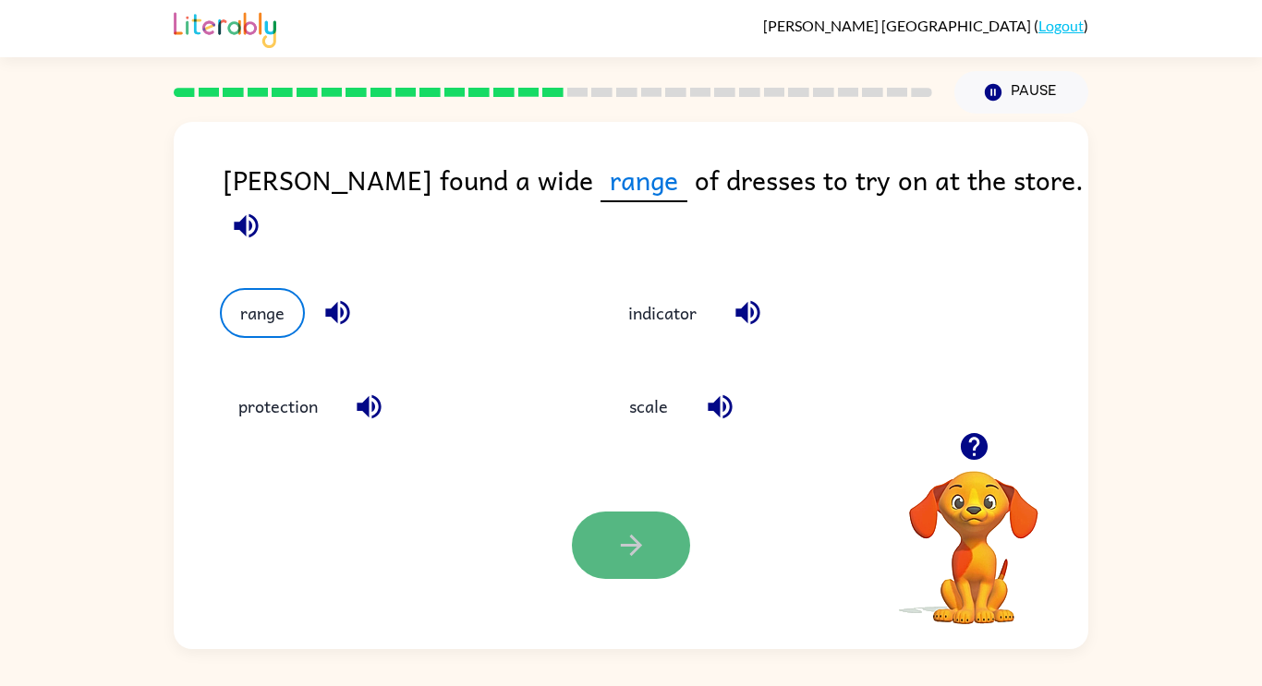
click at [622, 572] on button "button" at bounding box center [631, 545] width 118 height 67
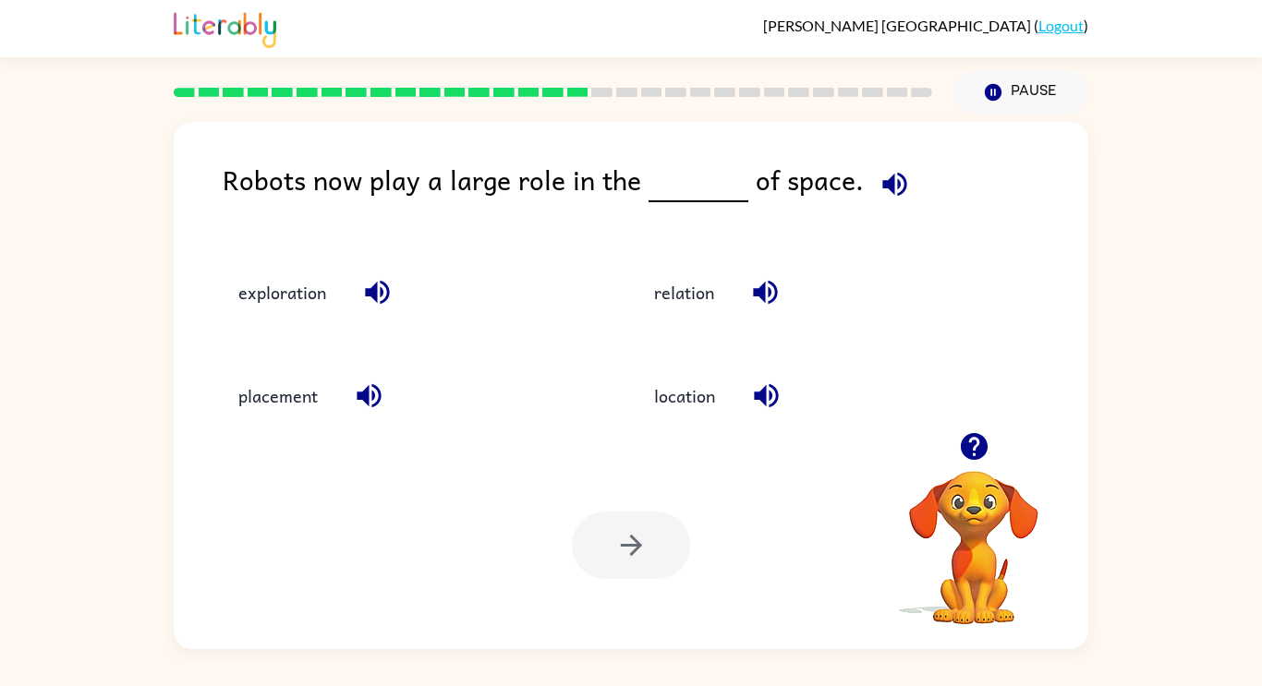
click at [622, 572] on div at bounding box center [631, 545] width 118 height 67
click at [682, 308] on button "relation" at bounding box center [683, 292] width 97 height 50
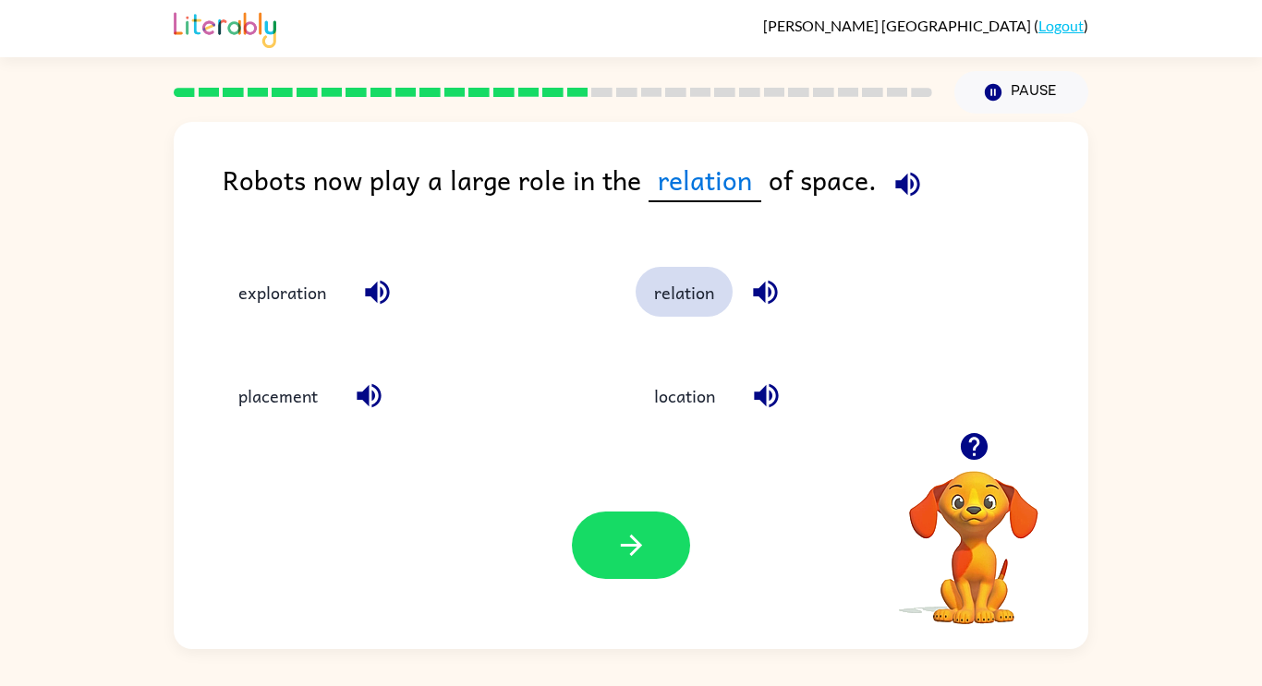
click at [635, 267] on button "relation" at bounding box center [683, 292] width 97 height 50
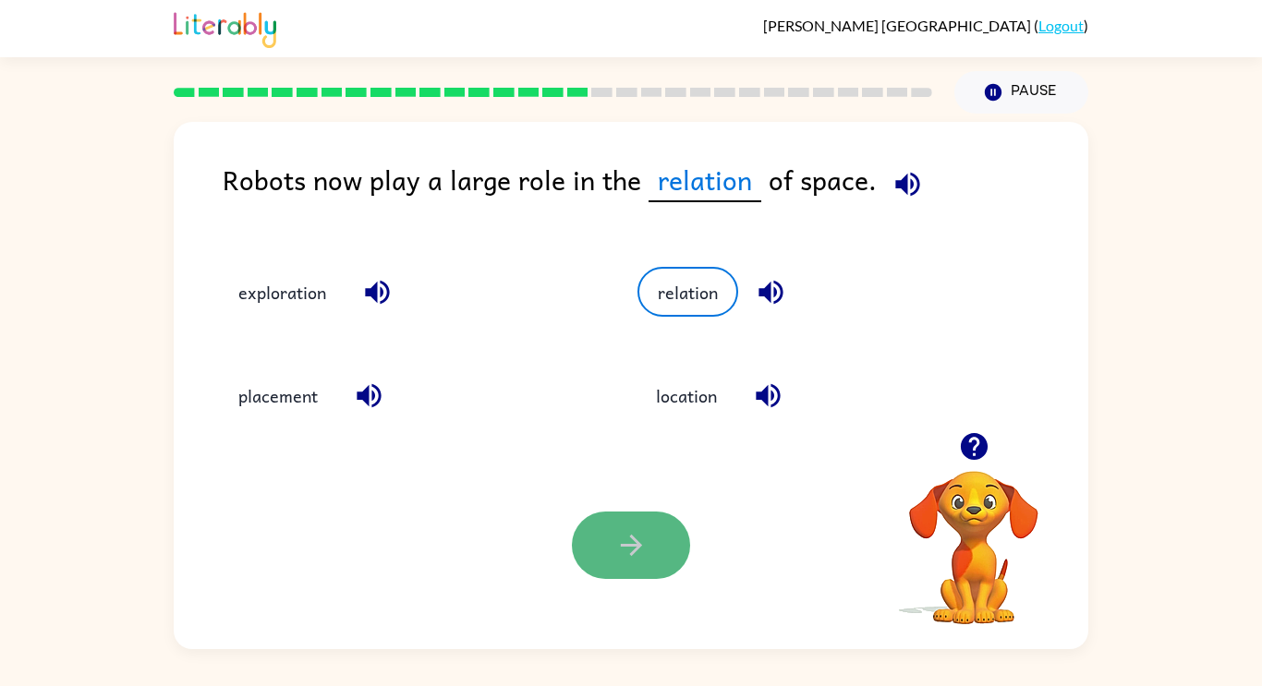
click at [627, 543] on icon "button" at bounding box center [631, 545] width 32 height 32
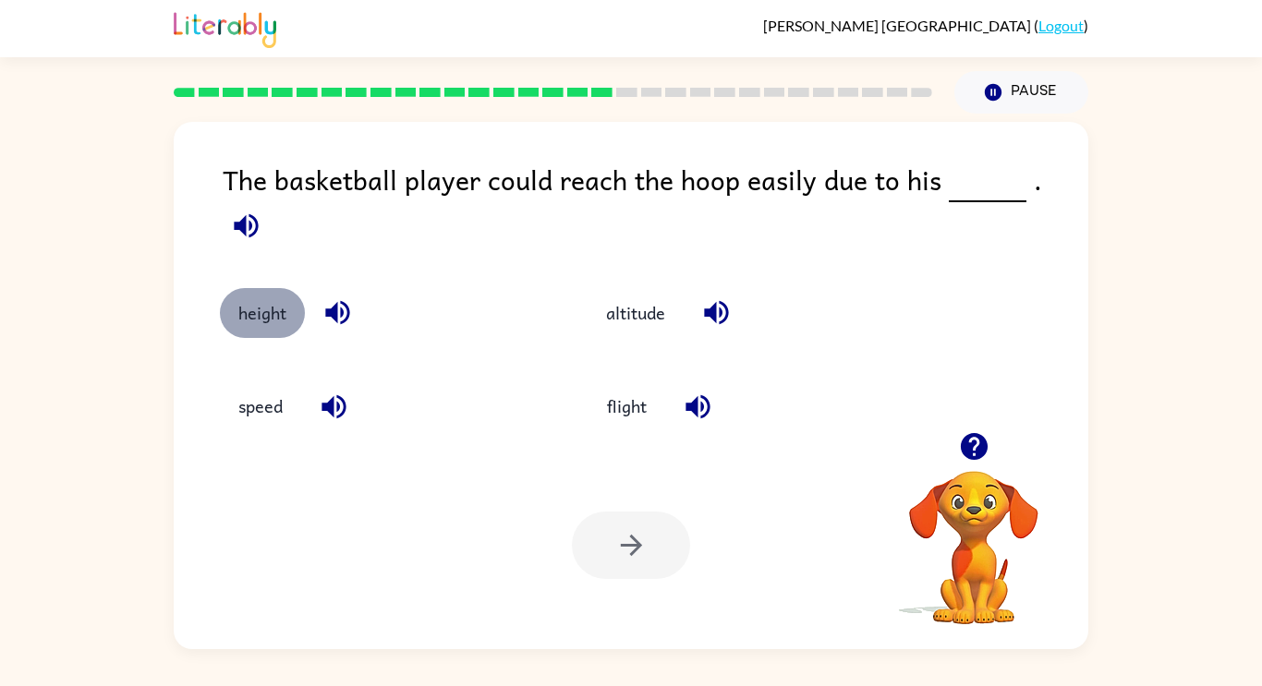
click at [248, 296] on button "height" at bounding box center [262, 313] width 85 height 50
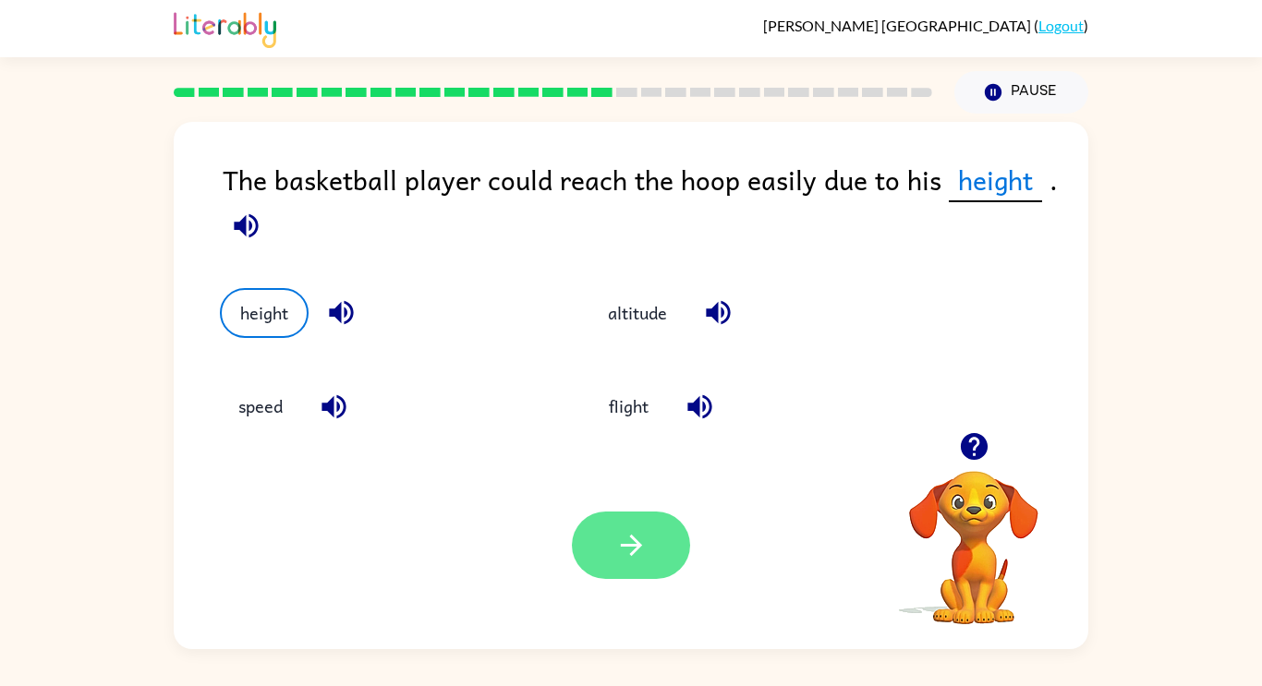
click at [671, 549] on button "button" at bounding box center [631, 545] width 118 height 67
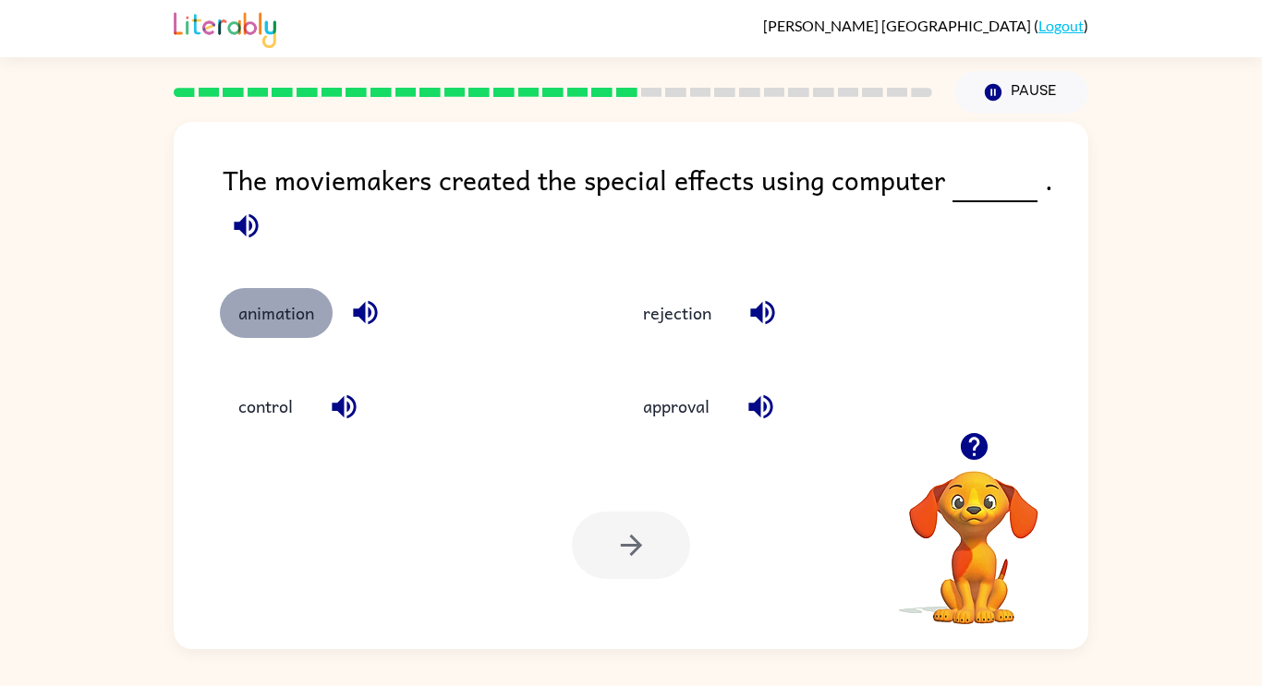
click at [321, 316] on button "animation" at bounding box center [276, 313] width 113 height 50
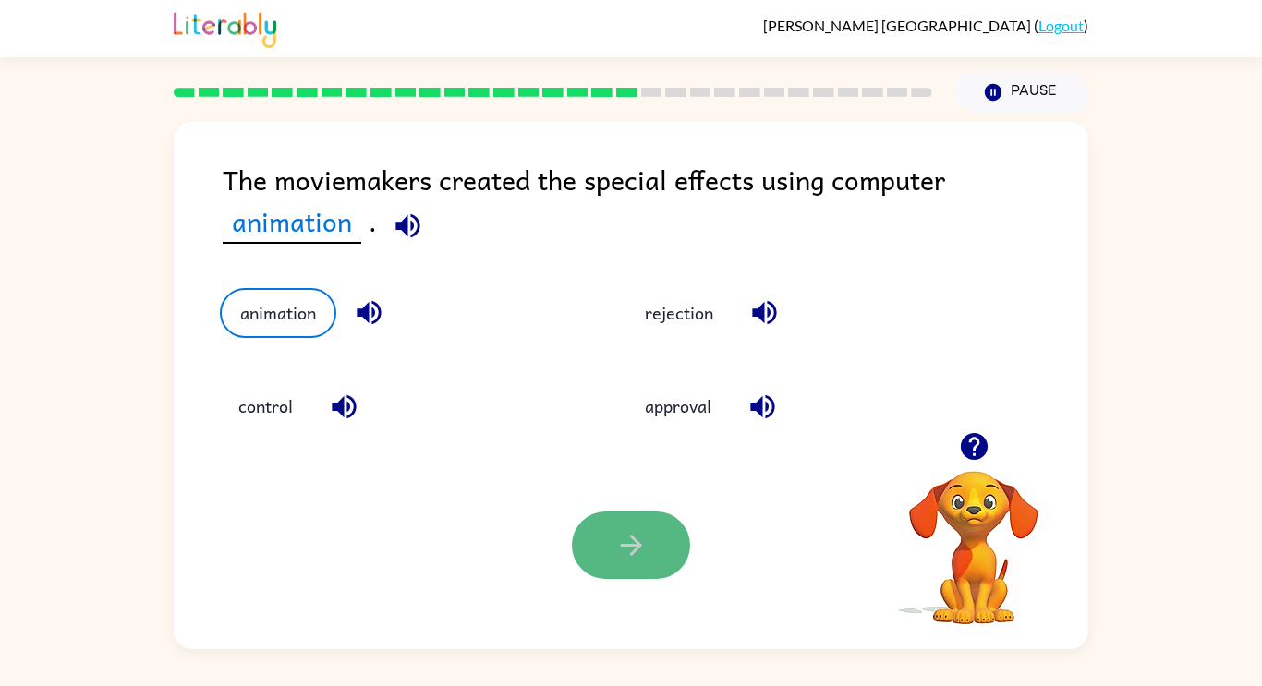
click at [607, 541] on button "button" at bounding box center [631, 545] width 118 height 67
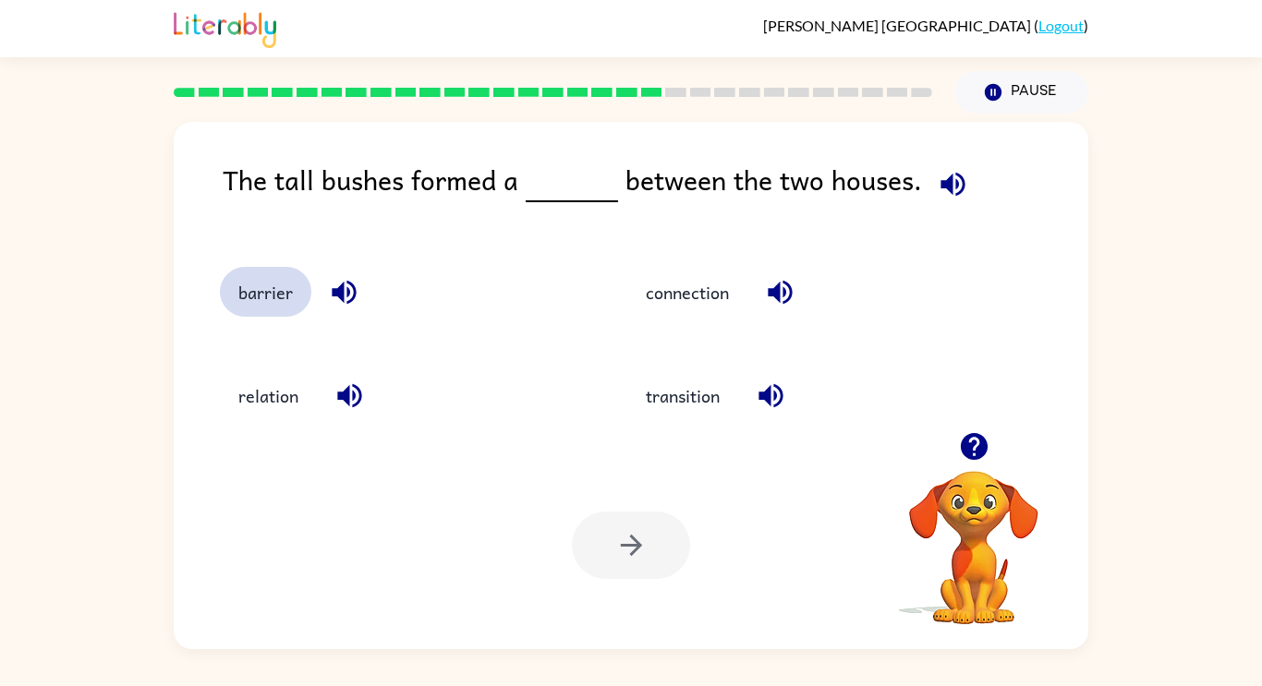
click at [284, 297] on button "barrier" at bounding box center [265, 292] width 91 height 50
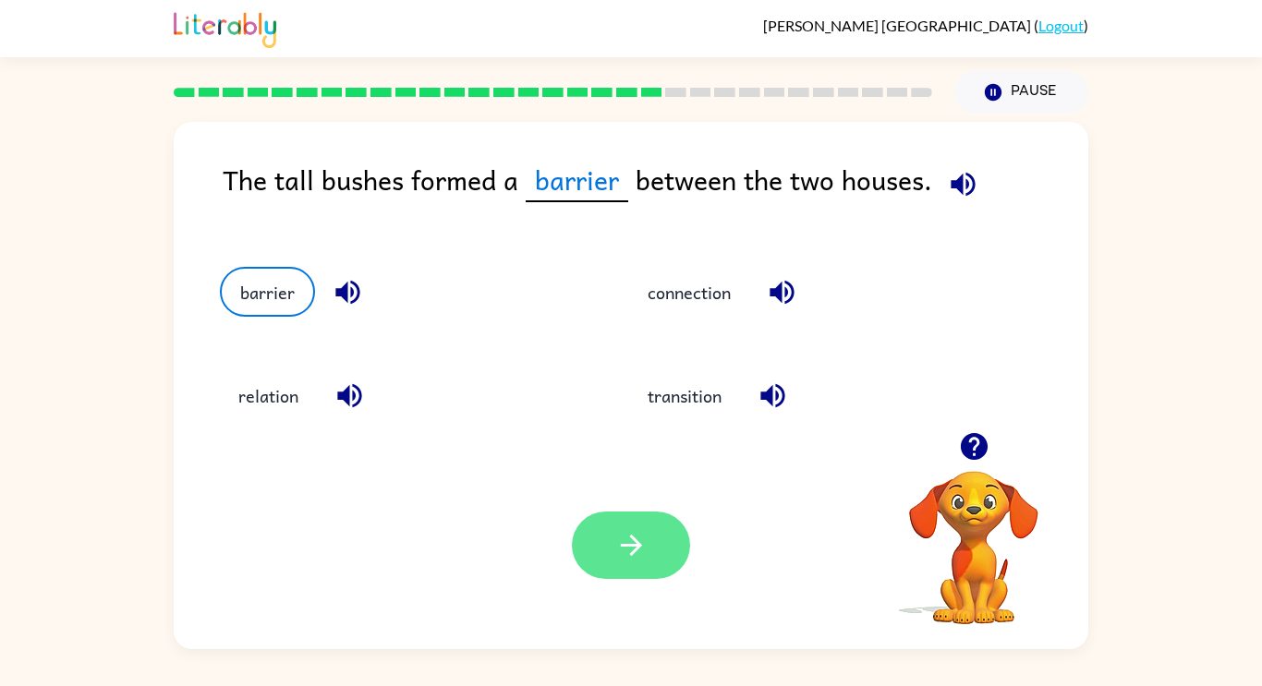
click at [631, 543] on icon "button" at bounding box center [631, 545] width 32 height 32
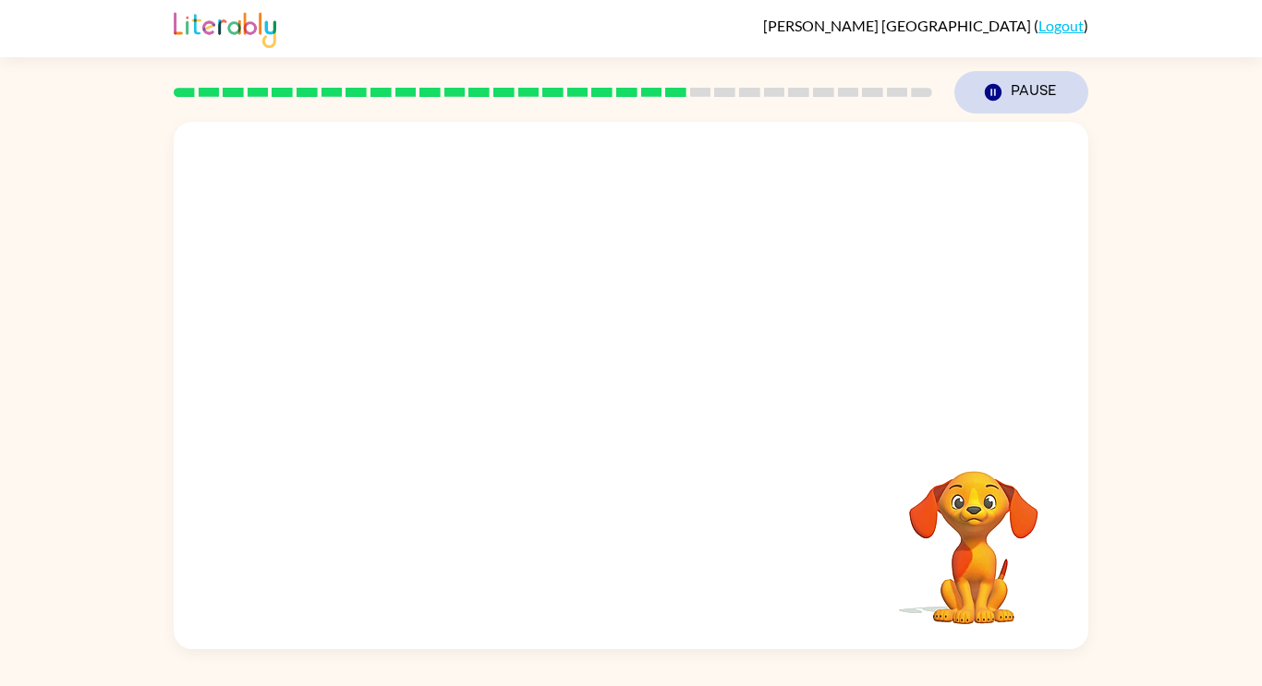
click at [990, 92] on icon "button" at bounding box center [993, 92] width 17 height 17
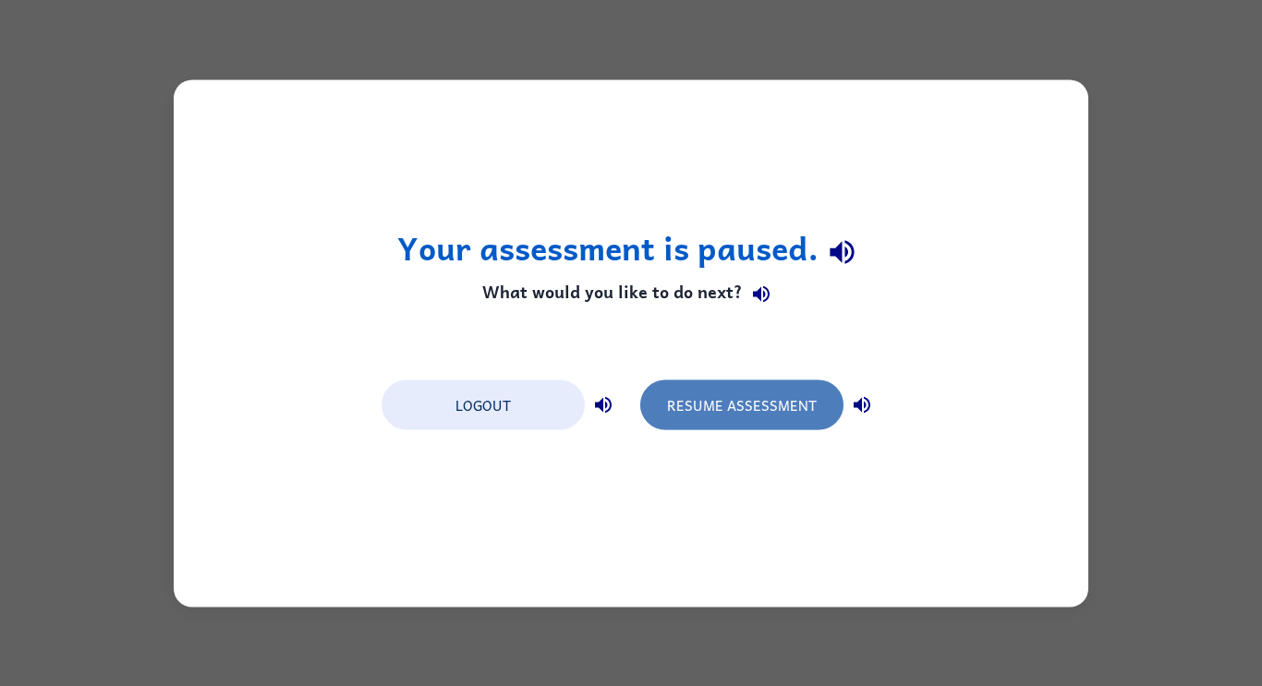
click at [723, 413] on button "Resume Assessment" at bounding box center [741, 405] width 203 height 50
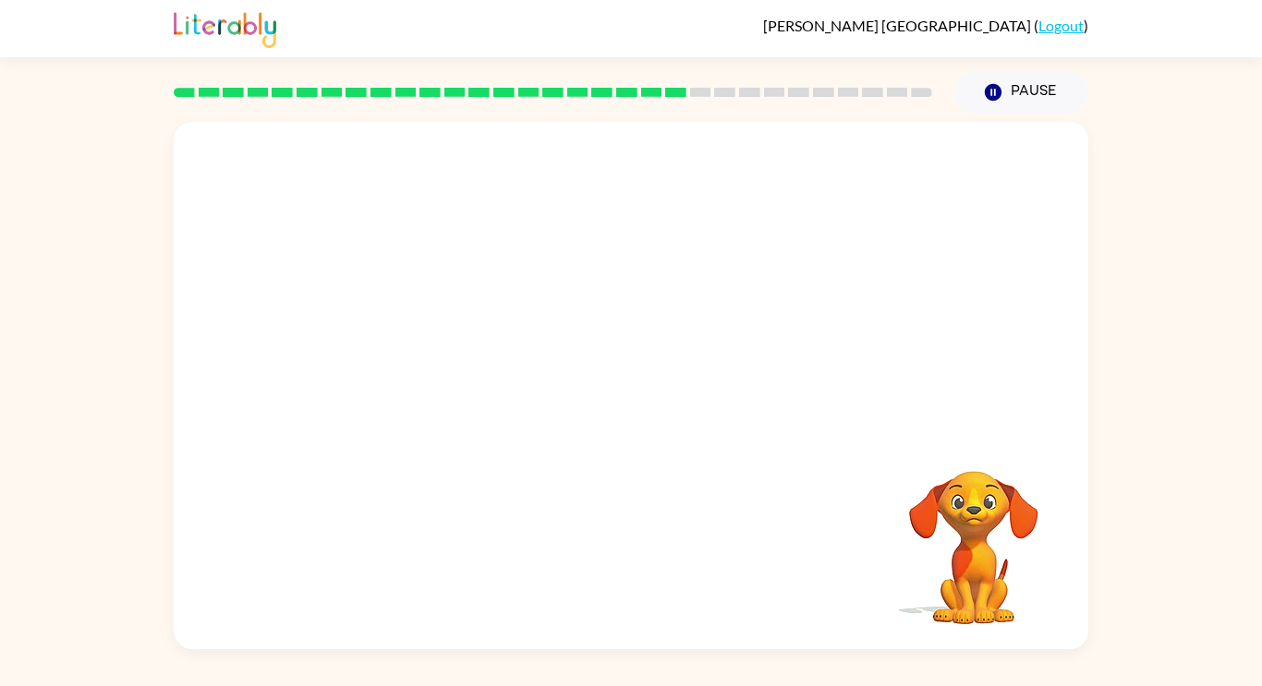
click at [977, 384] on div at bounding box center [631, 277] width 914 height 310
click at [471, 375] on video "Your browser must support playing .mp4 files to use Literably. Please try using…" at bounding box center [631, 277] width 914 height 310
click at [458, 384] on video "Your browser must support playing .mp4 files to use Literably. Please try using…" at bounding box center [631, 277] width 914 height 310
click at [467, 380] on video "Your browser must support playing .mp4 files to use Literably. Please try using…" at bounding box center [631, 277] width 914 height 310
click at [628, 386] on div at bounding box center [631, 394] width 118 height 67
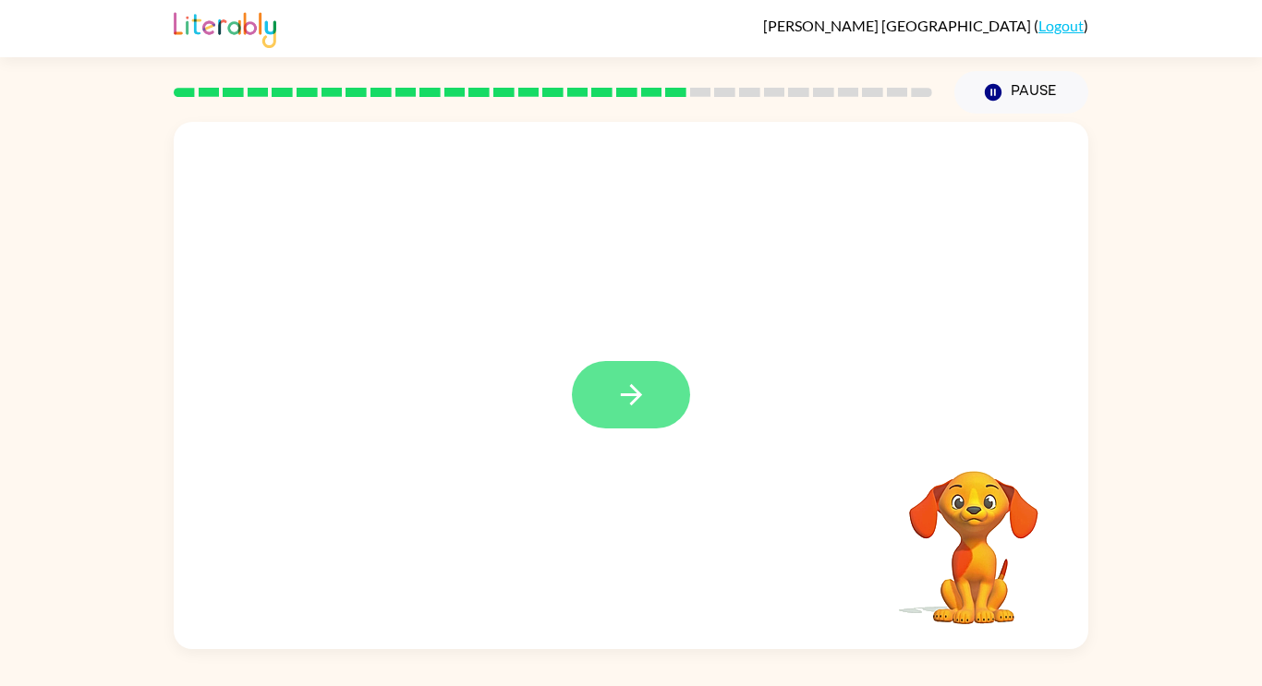
click at [640, 396] on icon "button" at bounding box center [631, 395] width 32 height 32
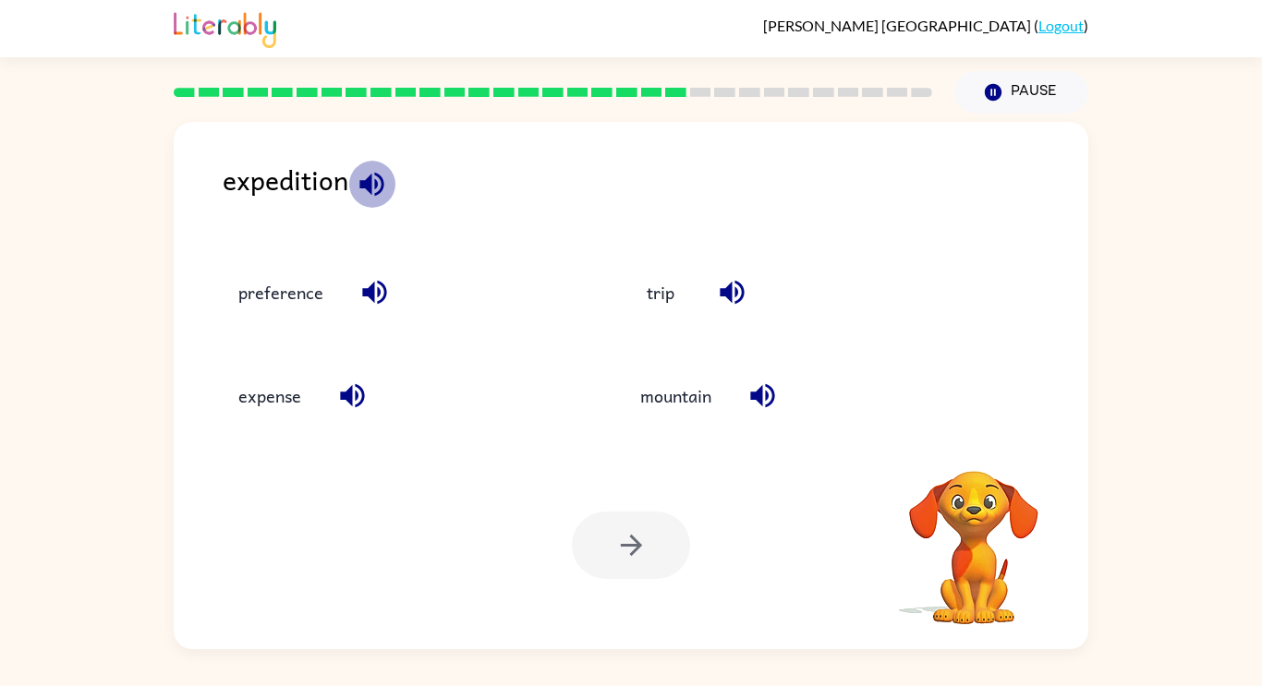
click at [366, 180] on icon "button" at bounding box center [371, 184] width 24 height 24
click at [279, 405] on button "expense" at bounding box center [270, 396] width 100 height 50
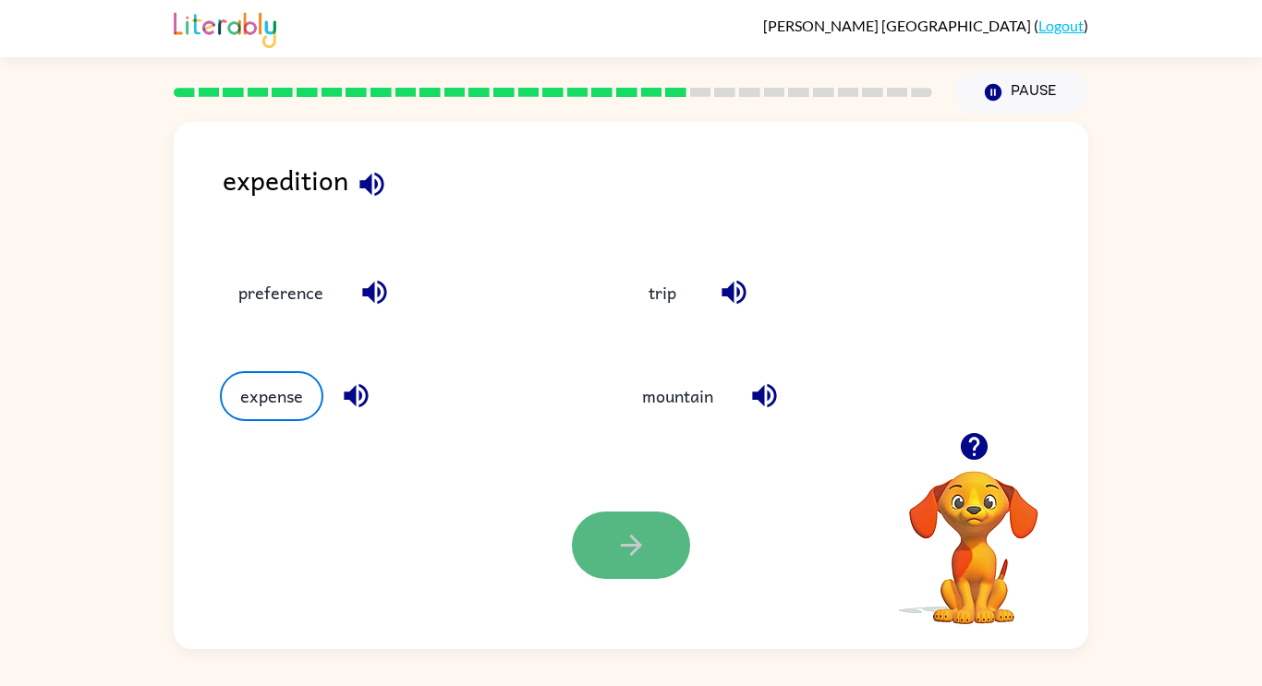
click at [616, 577] on button "button" at bounding box center [631, 545] width 118 height 67
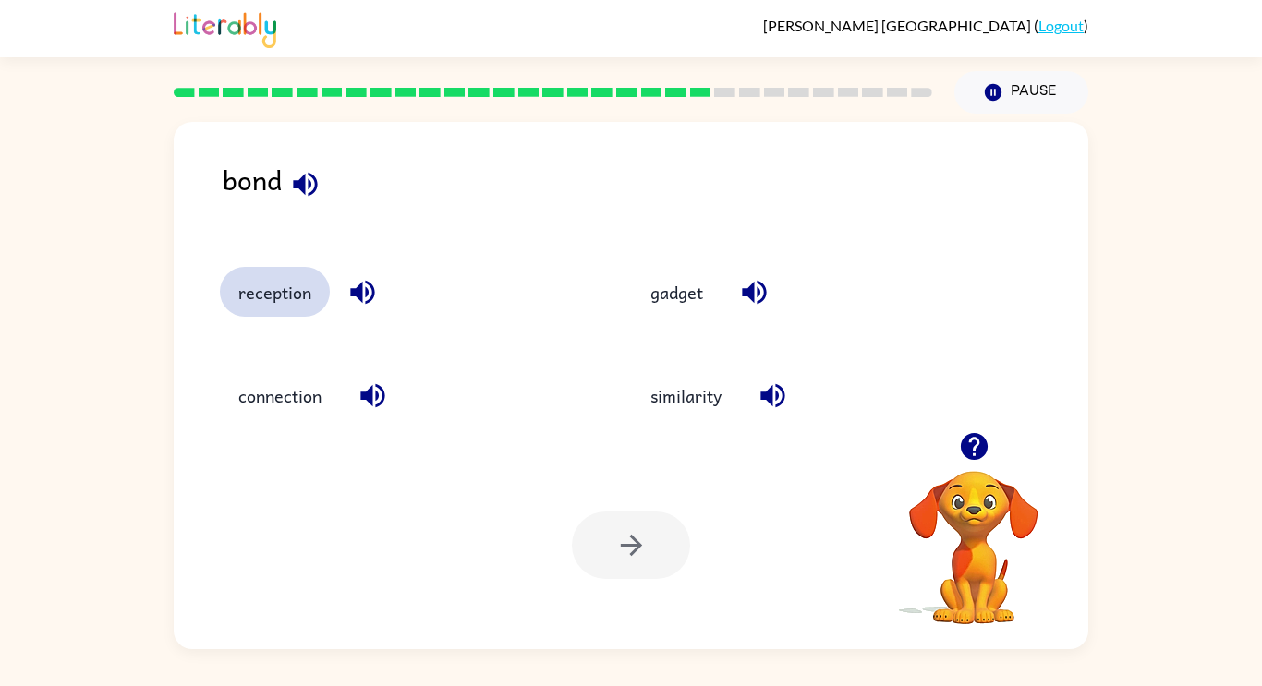
click at [284, 293] on button "reception" at bounding box center [275, 292] width 110 height 50
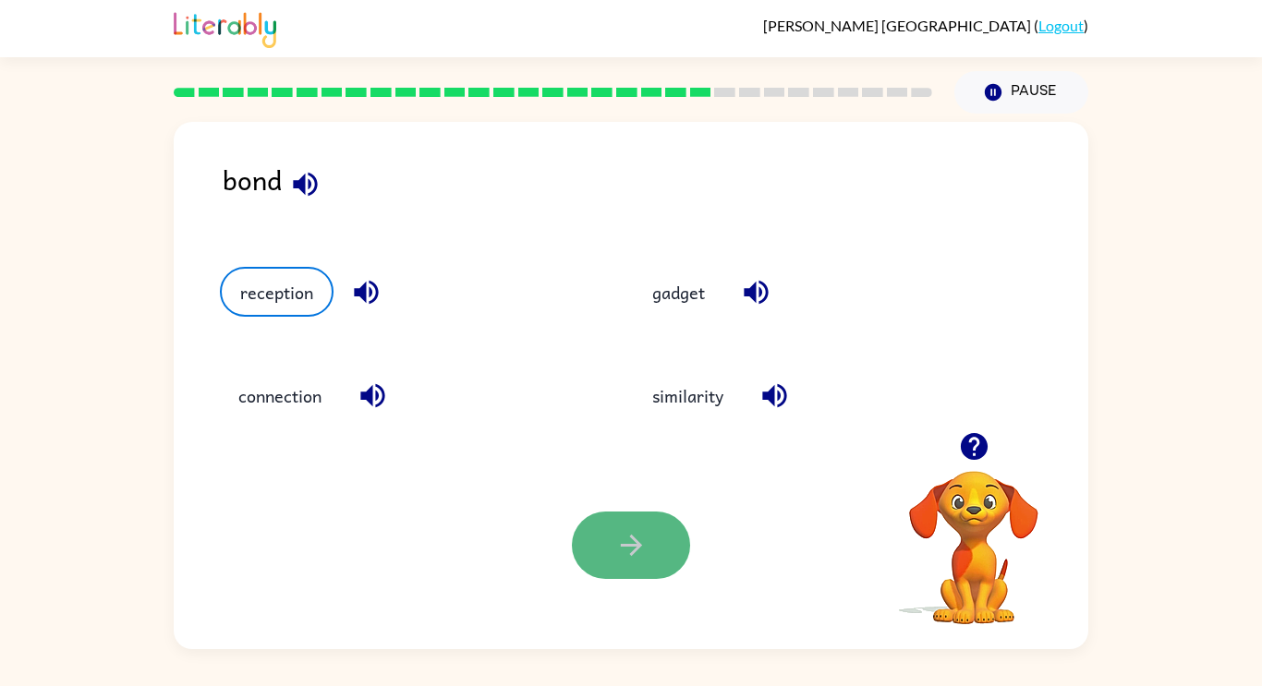
click at [640, 556] on icon "button" at bounding box center [631, 545] width 32 height 32
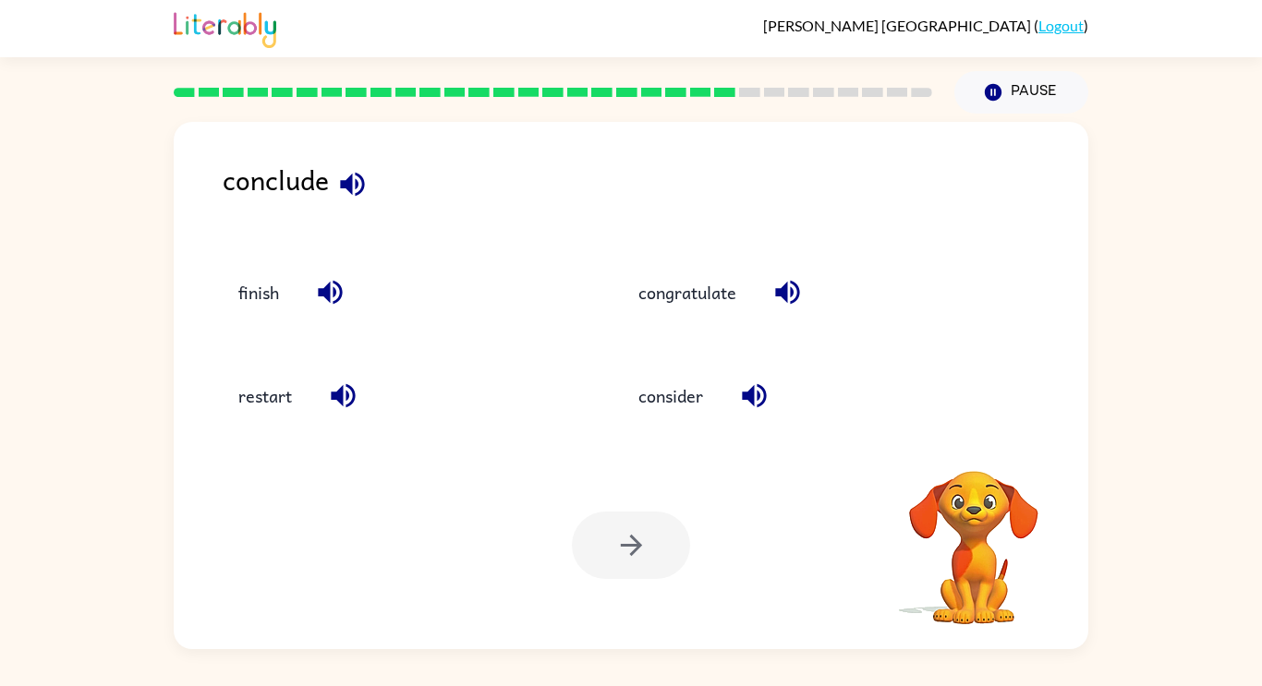
click at [640, 556] on div at bounding box center [631, 545] width 118 height 67
click at [662, 393] on button "consider" at bounding box center [671, 396] width 102 height 50
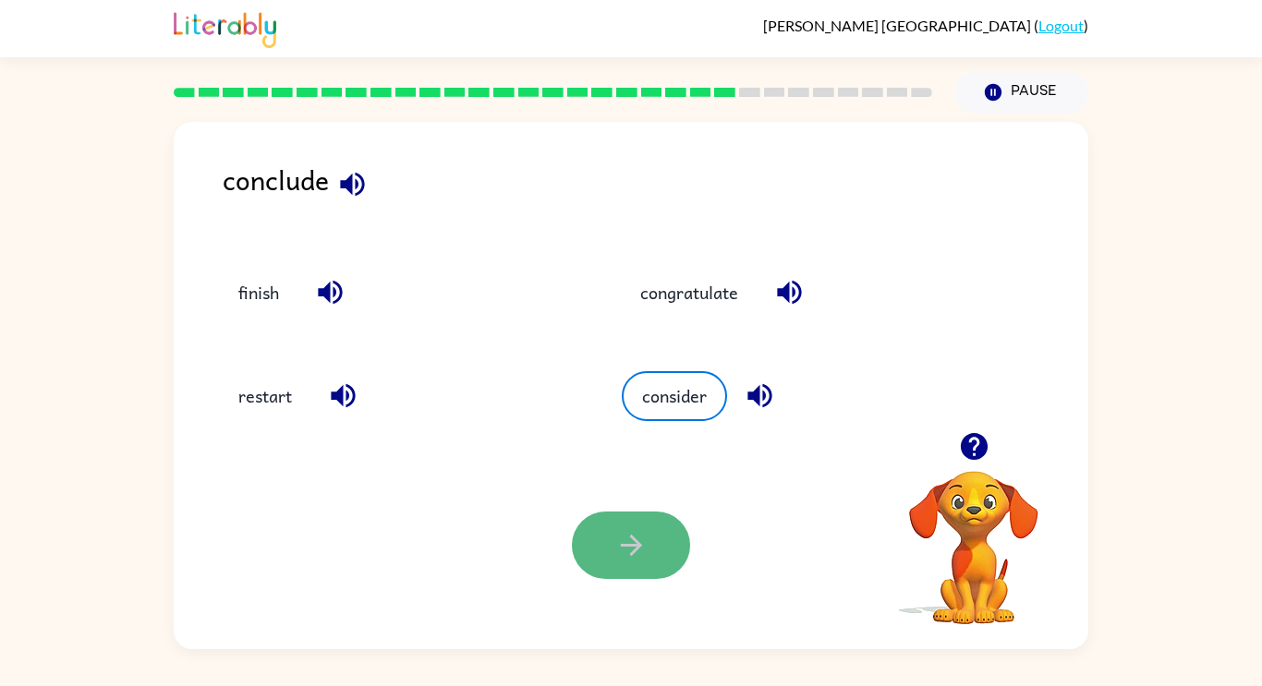
click at [658, 526] on button "button" at bounding box center [631, 545] width 118 height 67
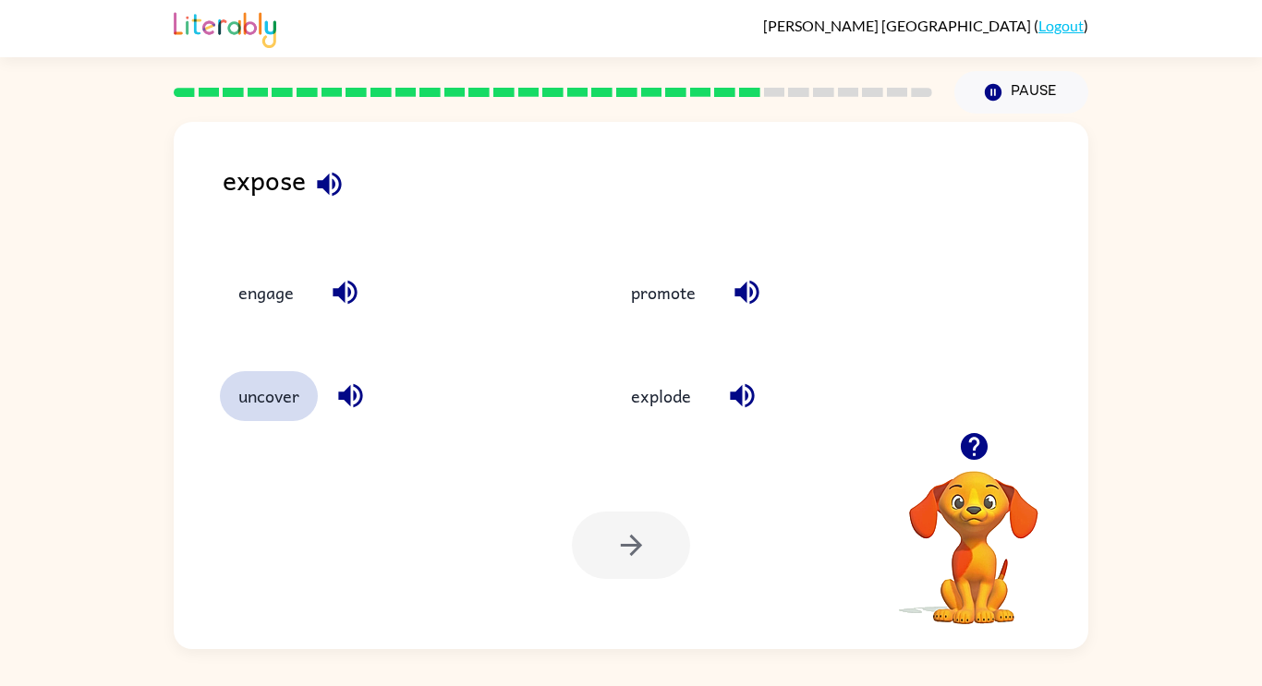
click at [301, 394] on button "uncover" at bounding box center [269, 396] width 98 height 50
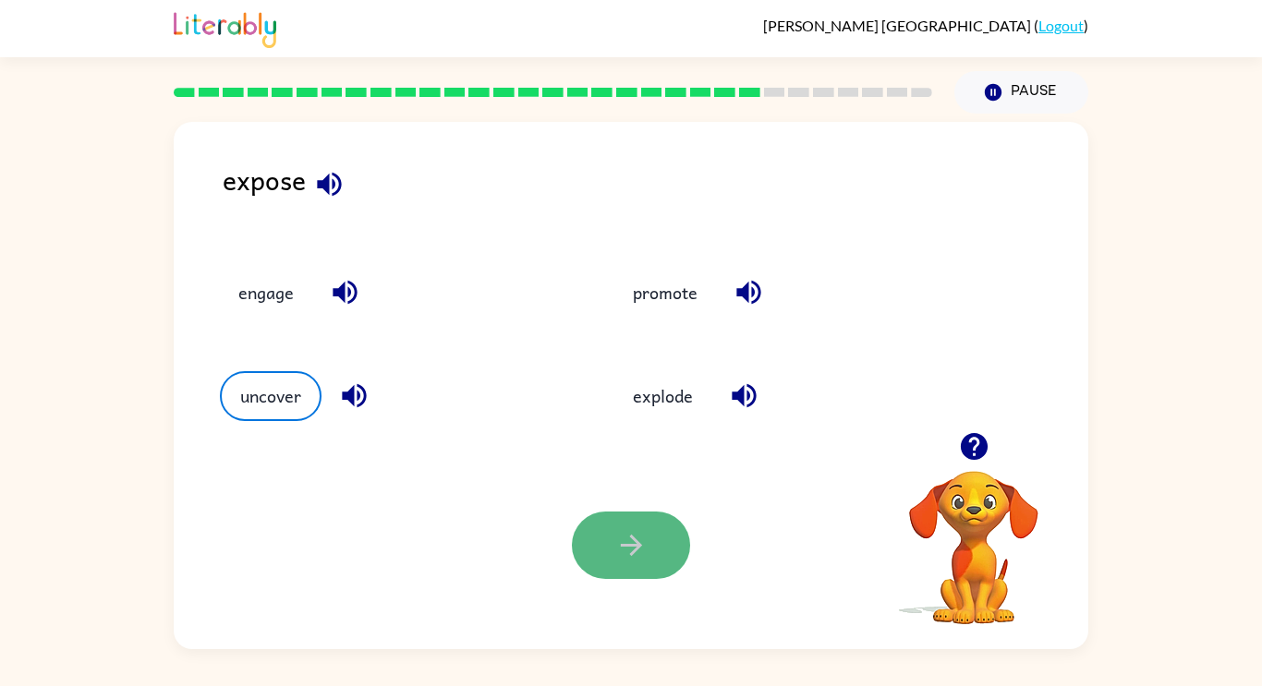
click at [628, 571] on button "button" at bounding box center [631, 545] width 118 height 67
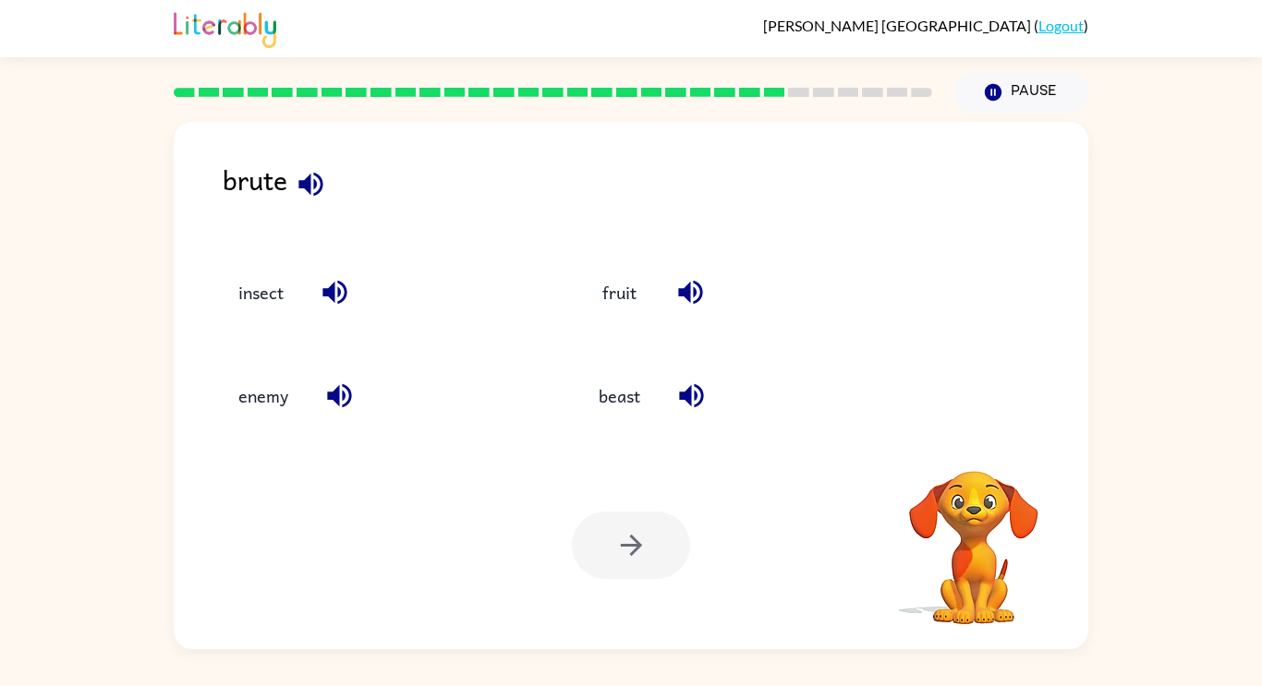
click at [628, 571] on div at bounding box center [631, 545] width 118 height 67
click at [303, 193] on icon "button" at bounding box center [311, 184] width 32 height 32
click at [613, 389] on button "beast" at bounding box center [619, 396] width 79 height 50
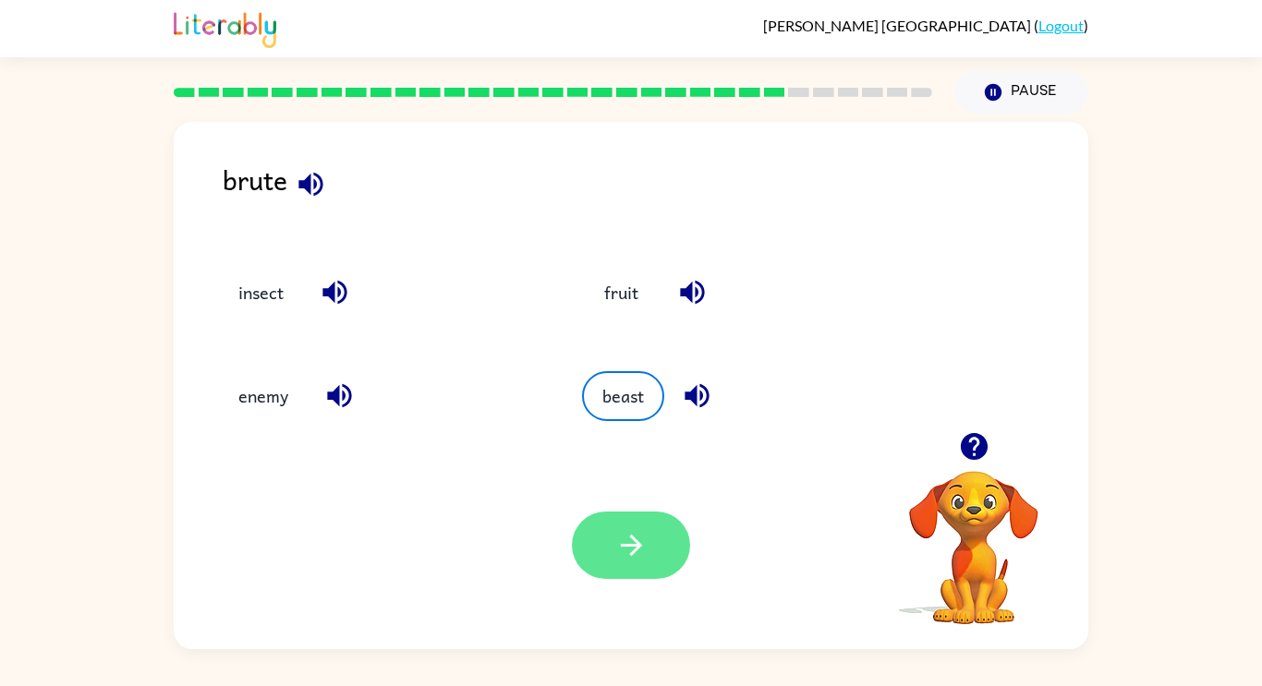
click at [642, 542] on icon "button" at bounding box center [631, 545] width 32 height 32
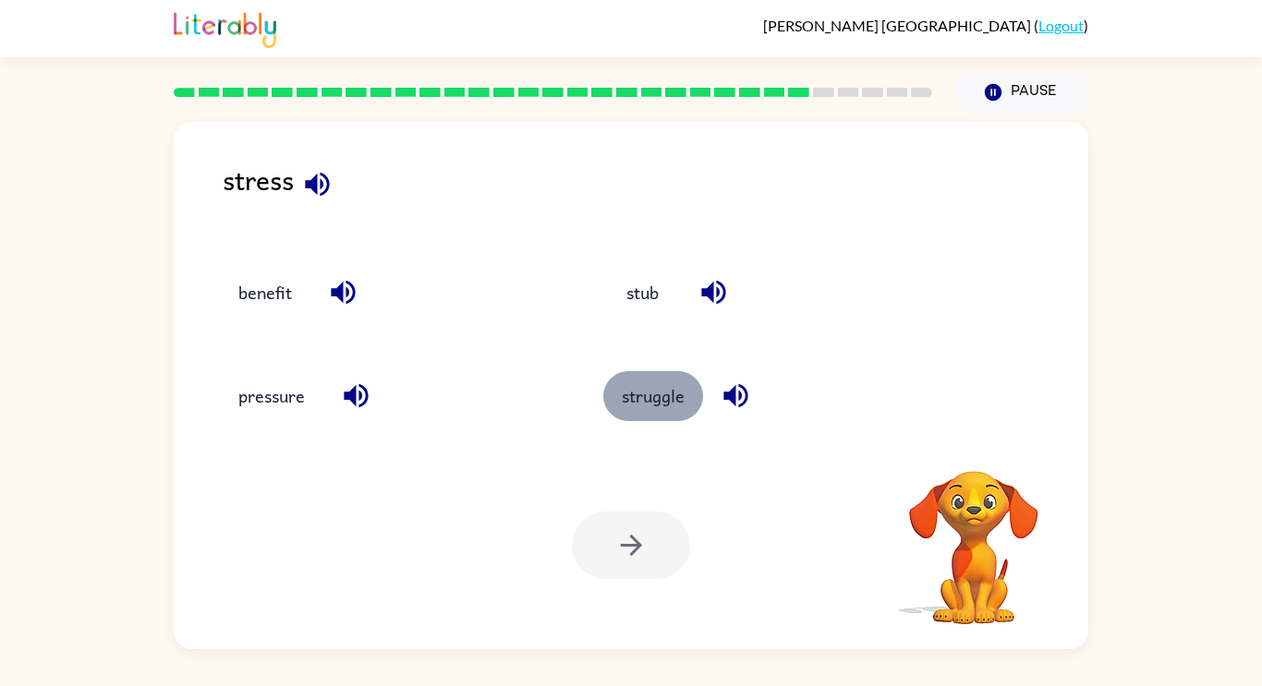
click at [626, 398] on button "struggle" at bounding box center [653, 396] width 100 height 50
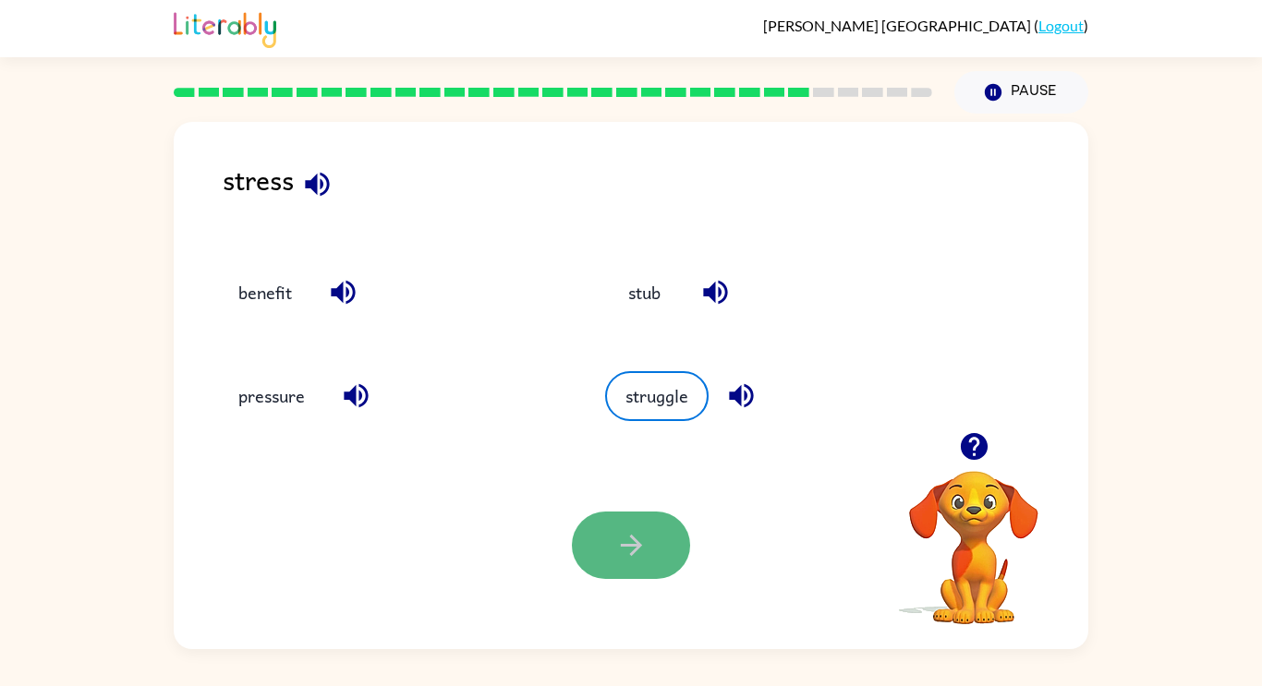
click at [620, 538] on icon "button" at bounding box center [631, 545] width 32 height 32
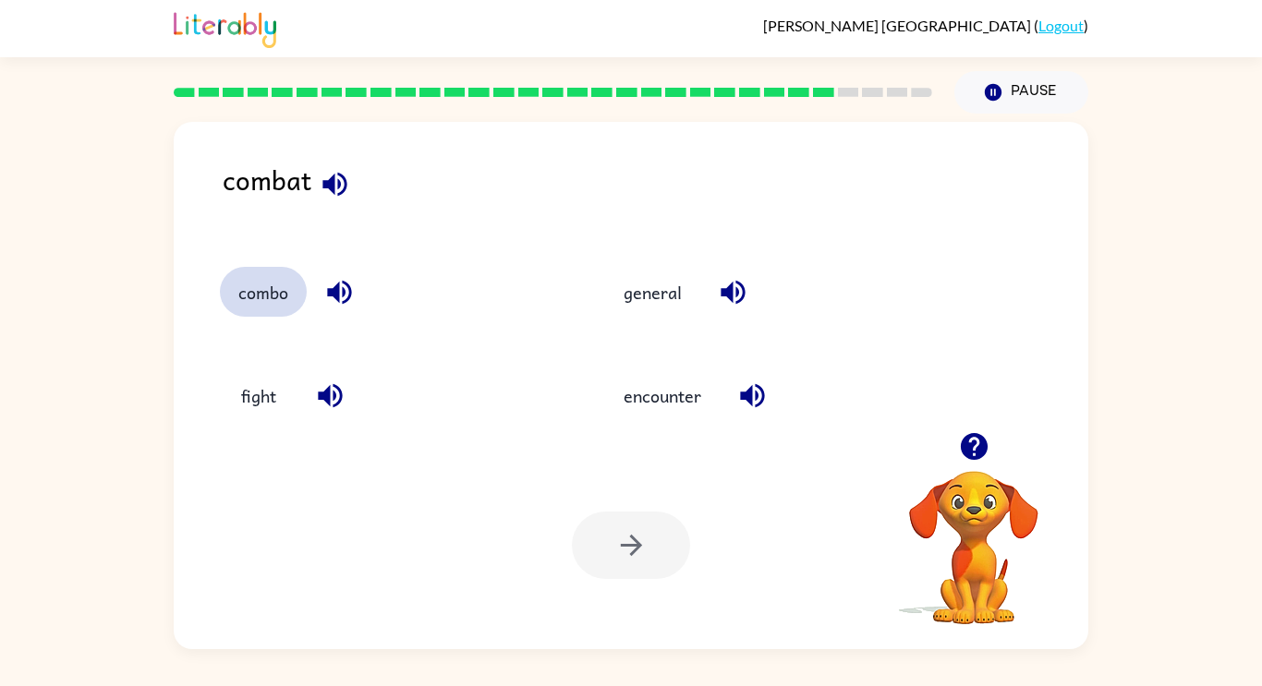
click at [278, 303] on button "combo" at bounding box center [263, 292] width 87 height 50
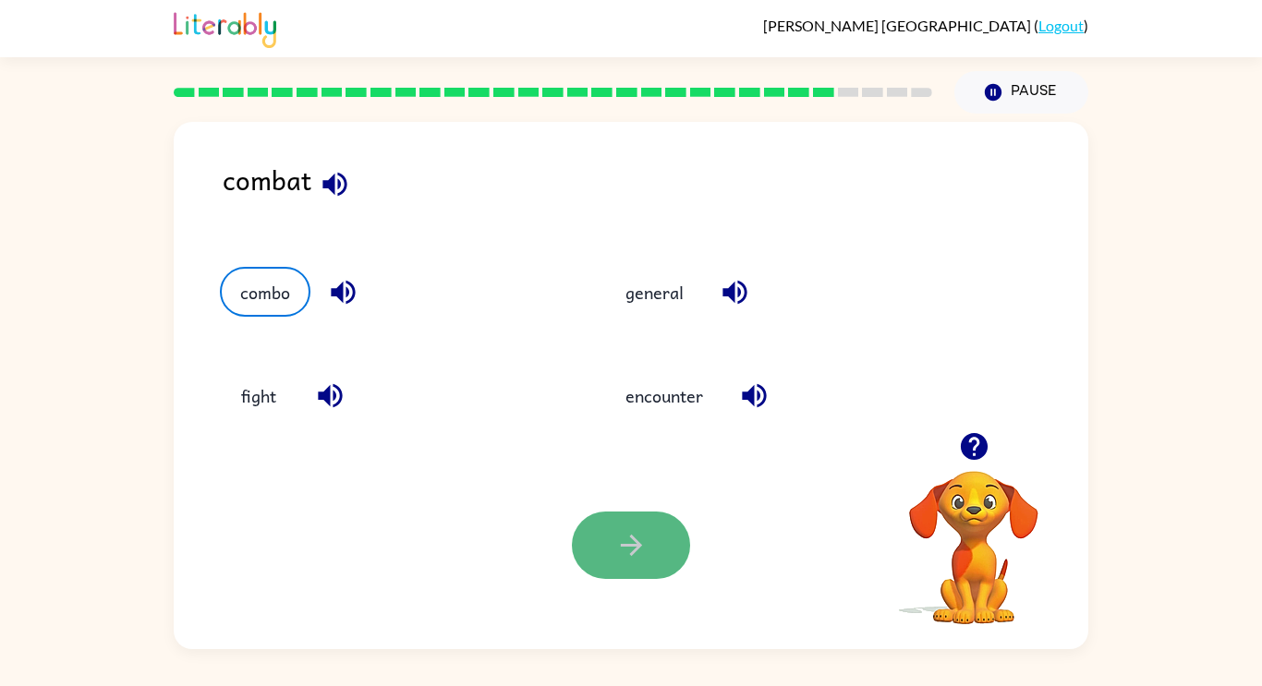
click at [630, 559] on icon "button" at bounding box center [631, 545] width 32 height 32
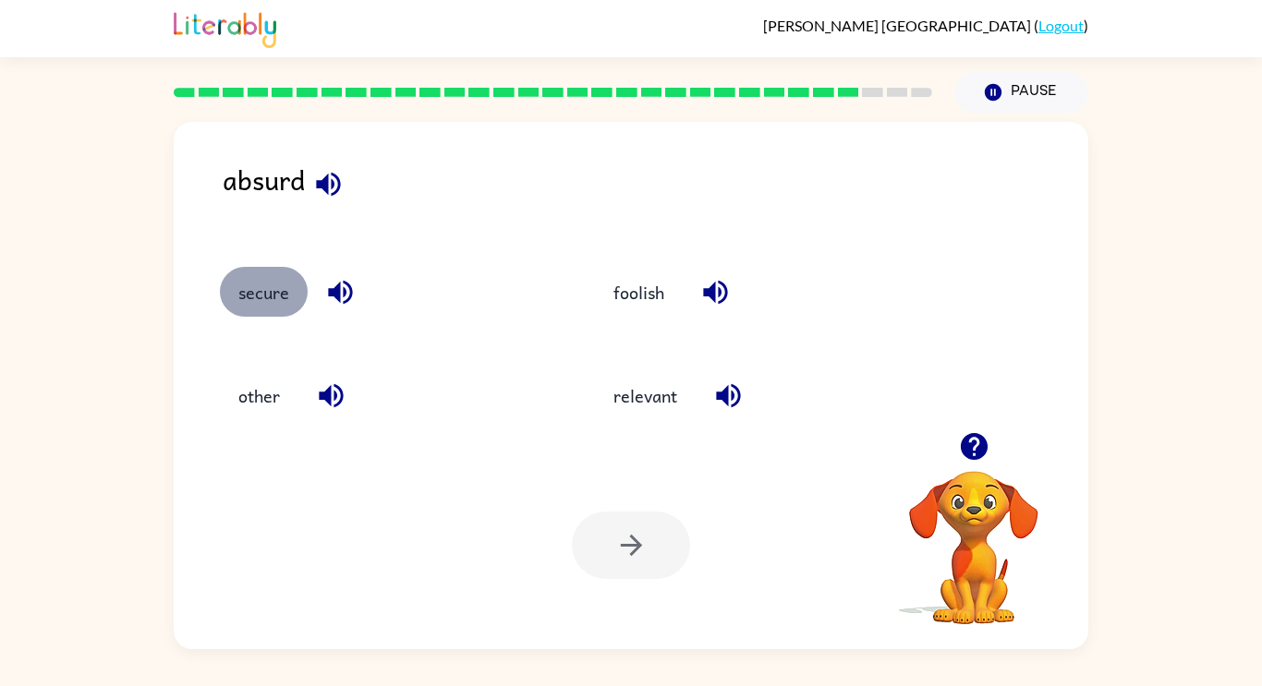
click at [281, 298] on button "secure" at bounding box center [264, 292] width 88 height 50
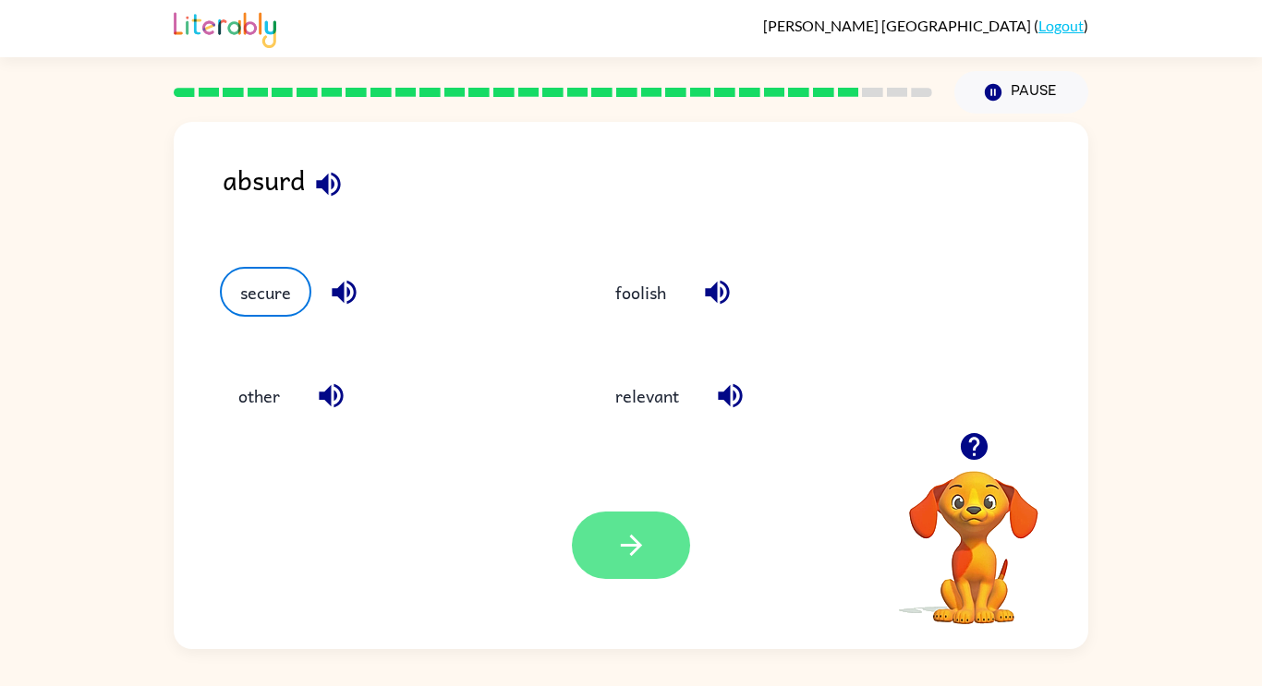
click at [588, 559] on button "button" at bounding box center [631, 545] width 118 height 67
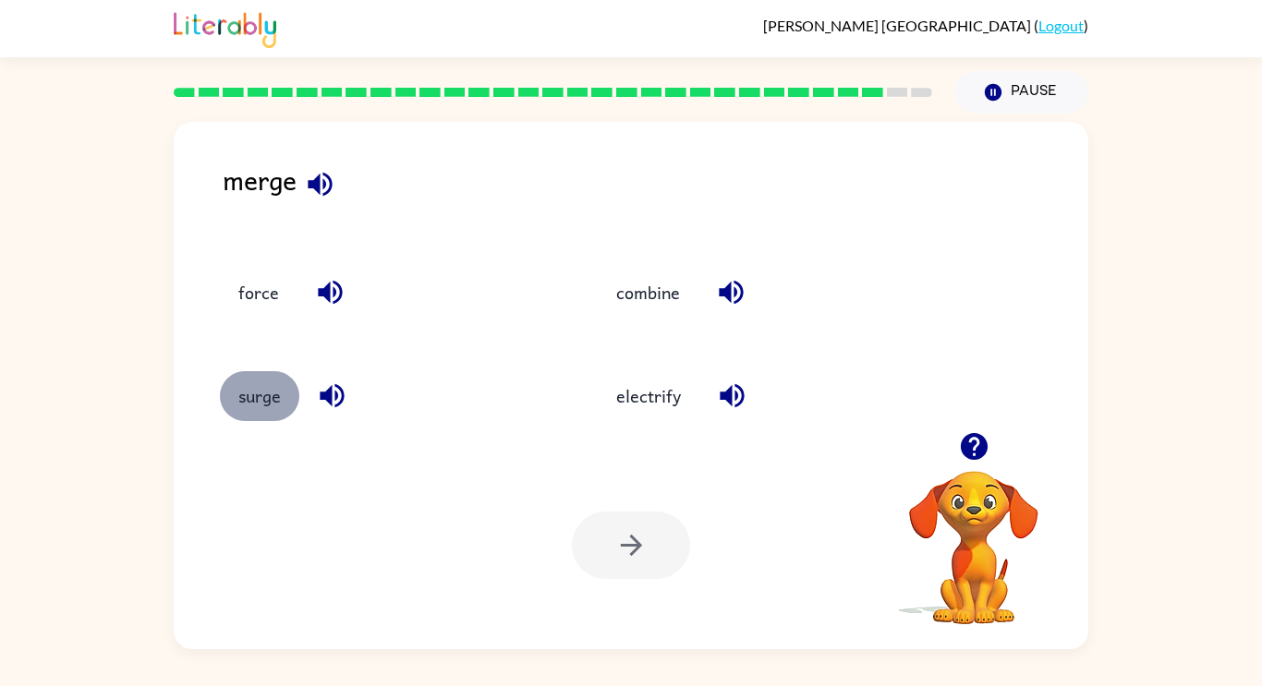
click at [280, 400] on button "surge" at bounding box center [259, 396] width 79 height 50
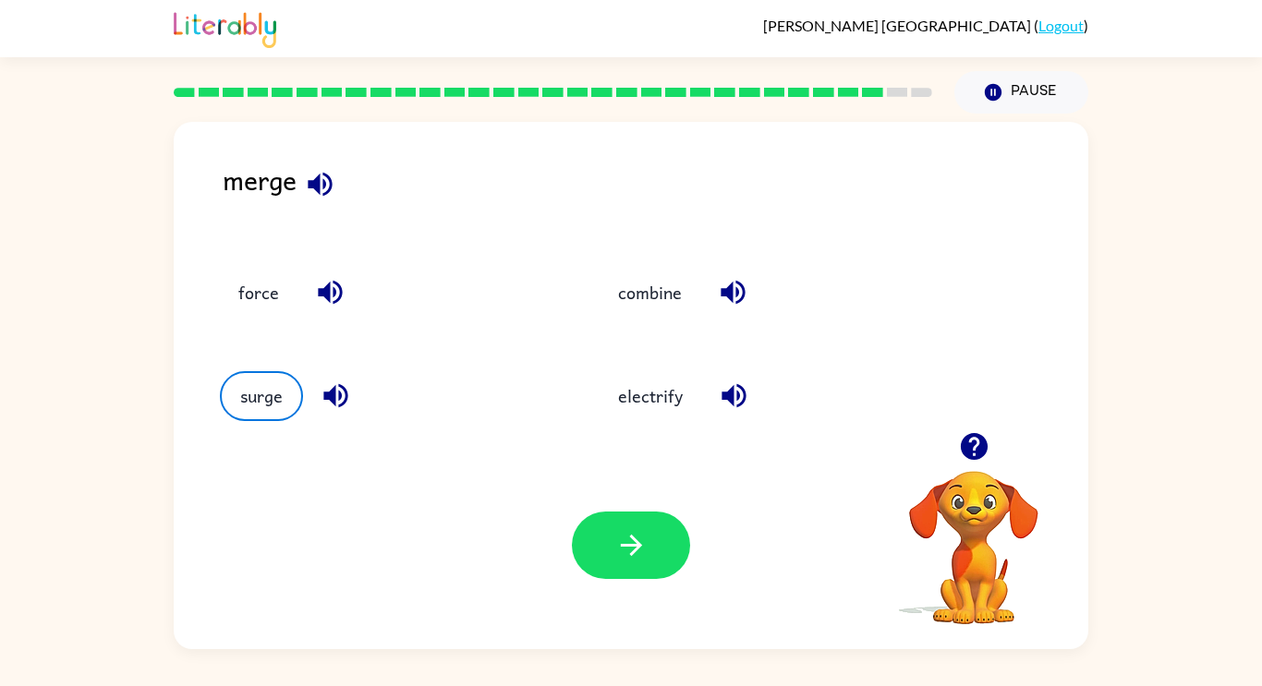
click at [603, 591] on div "Your browser must support playing .mp4 files to use Literably. Please try using…" at bounding box center [631, 545] width 914 height 208
click at [622, 559] on icon "button" at bounding box center [631, 545] width 32 height 32
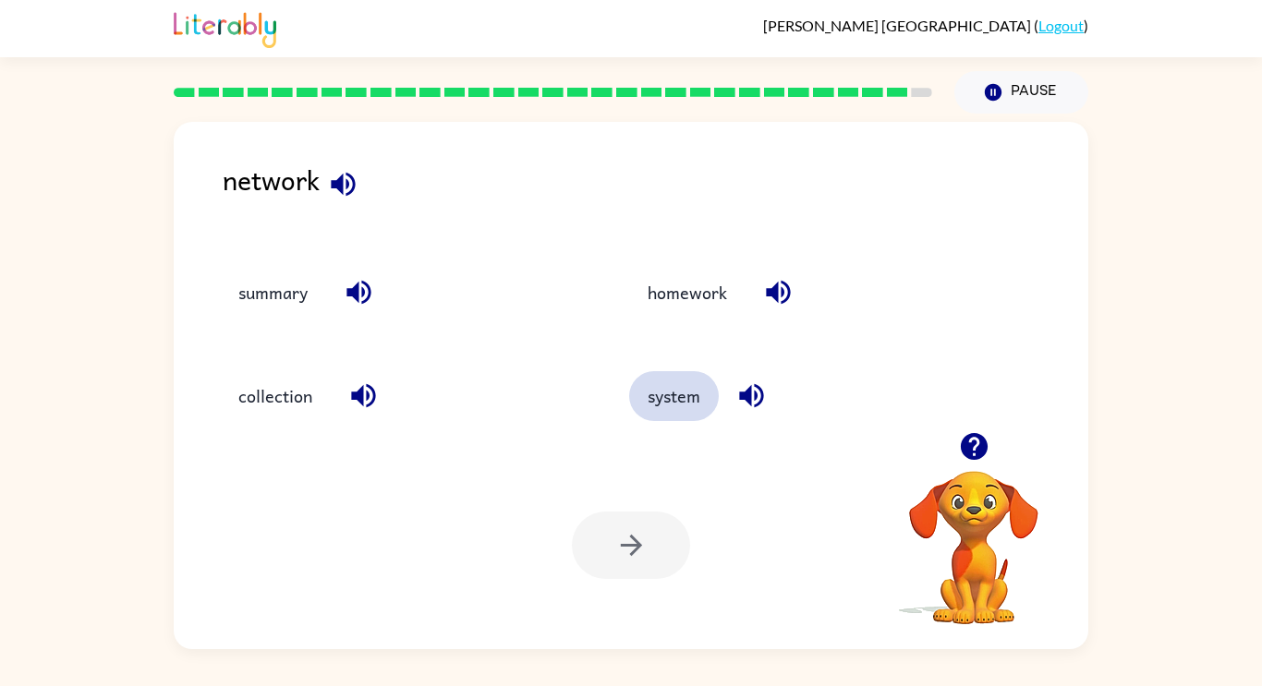
click at [670, 388] on button "system" at bounding box center [674, 396] width 90 height 50
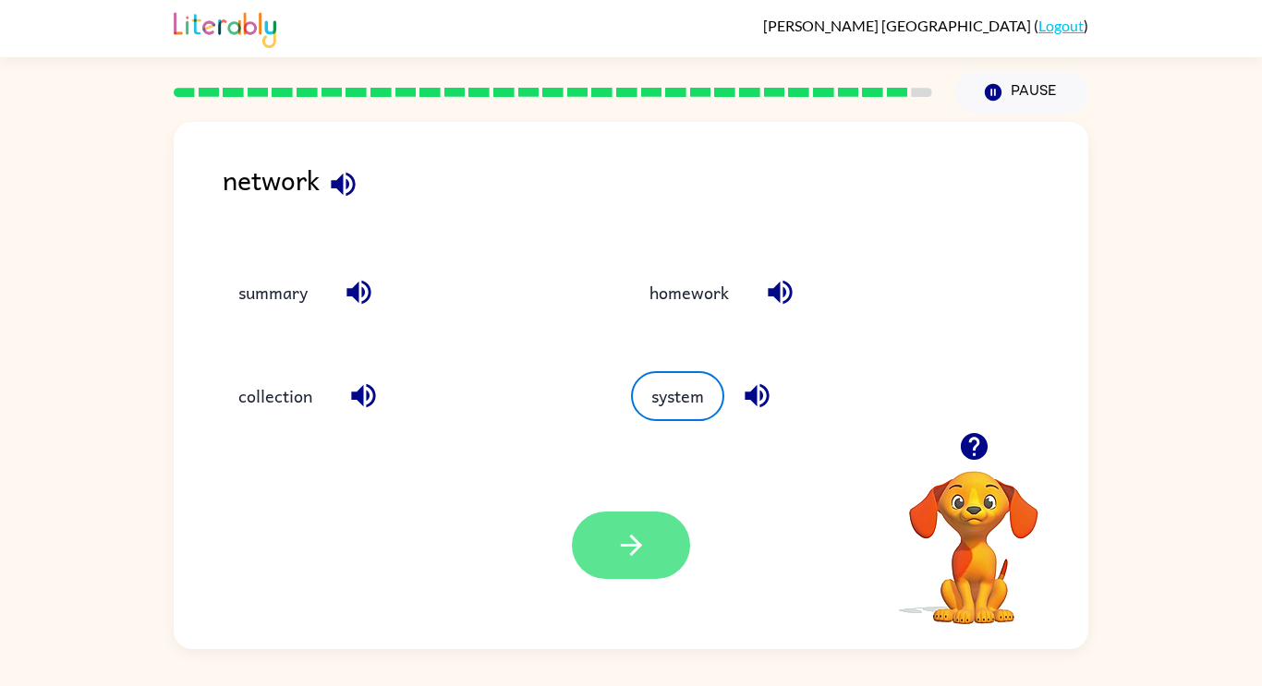
click at [643, 536] on icon "button" at bounding box center [631, 545] width 32 height 32
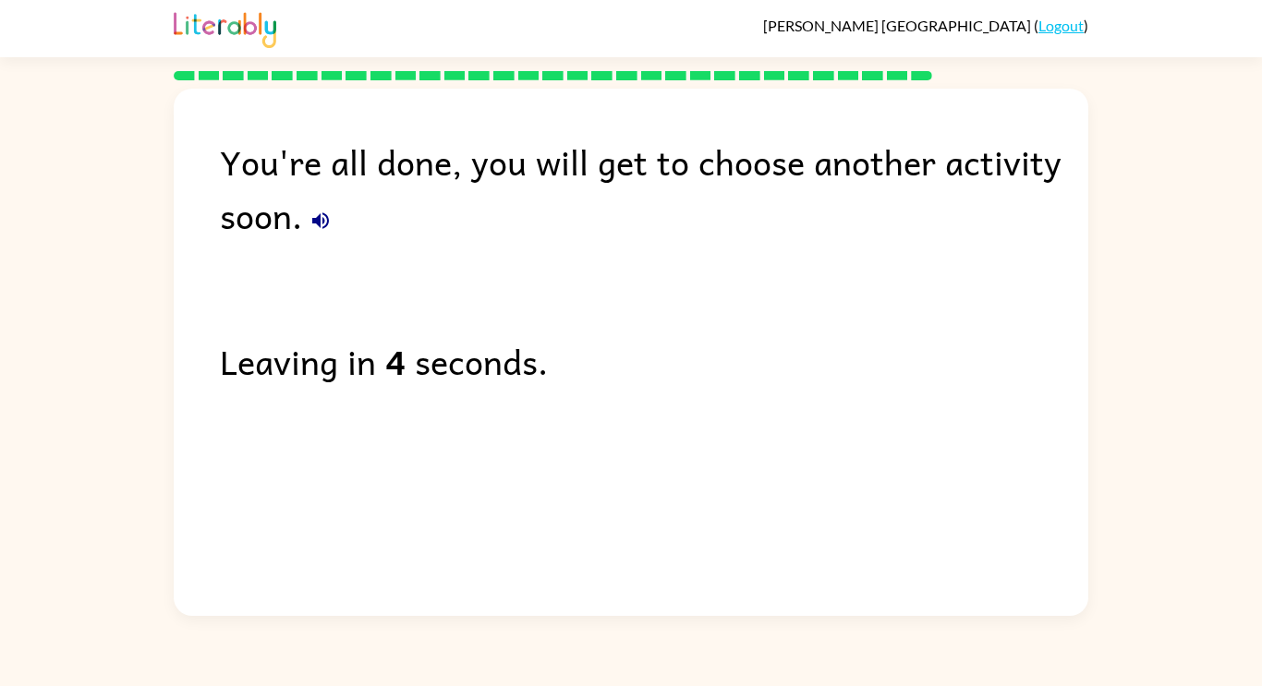
click at [643, 536] on div "You're all done, you will get to choose another activity soon. Leaving in 4 sec…" at bounding box center [631, 348] width 914 height 518
